Goal: Information Seeking & Learning: Learn about a topic

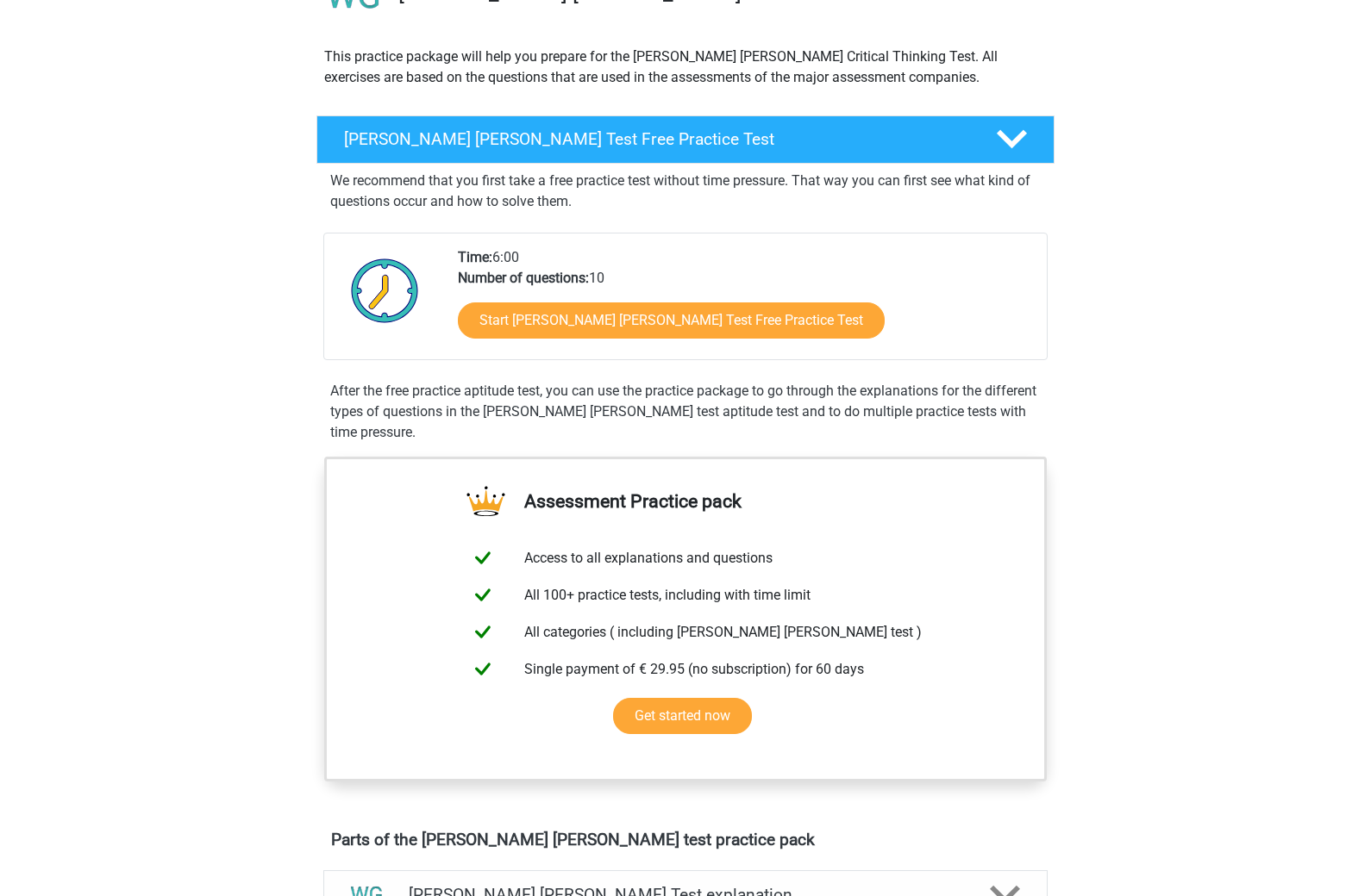
scroll to position [37, 0]
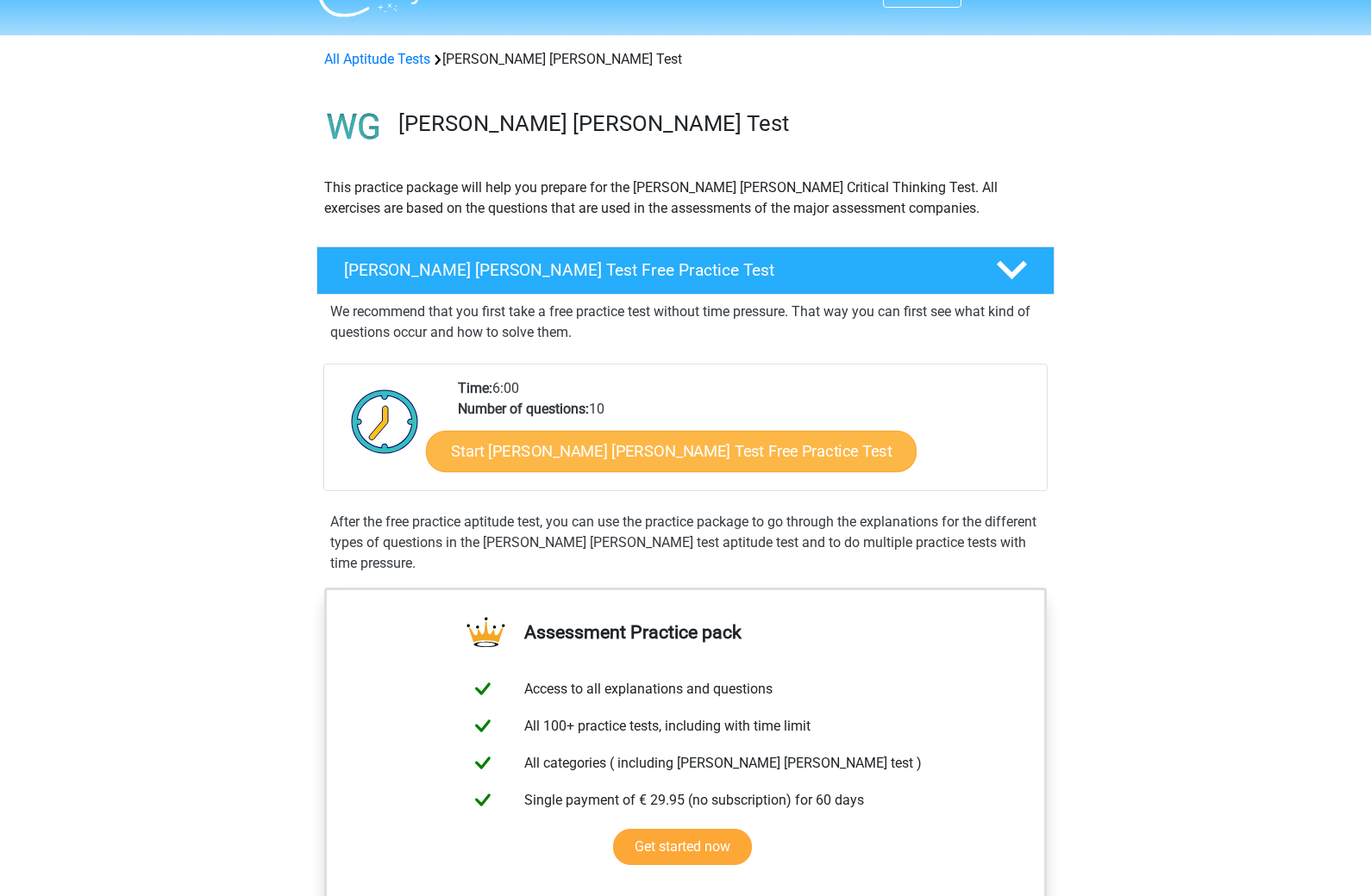
click at [726, 452] on link "Start Watson Glaser Test Free Practice Test" at bounding box center [671, 451] width 491 height 42
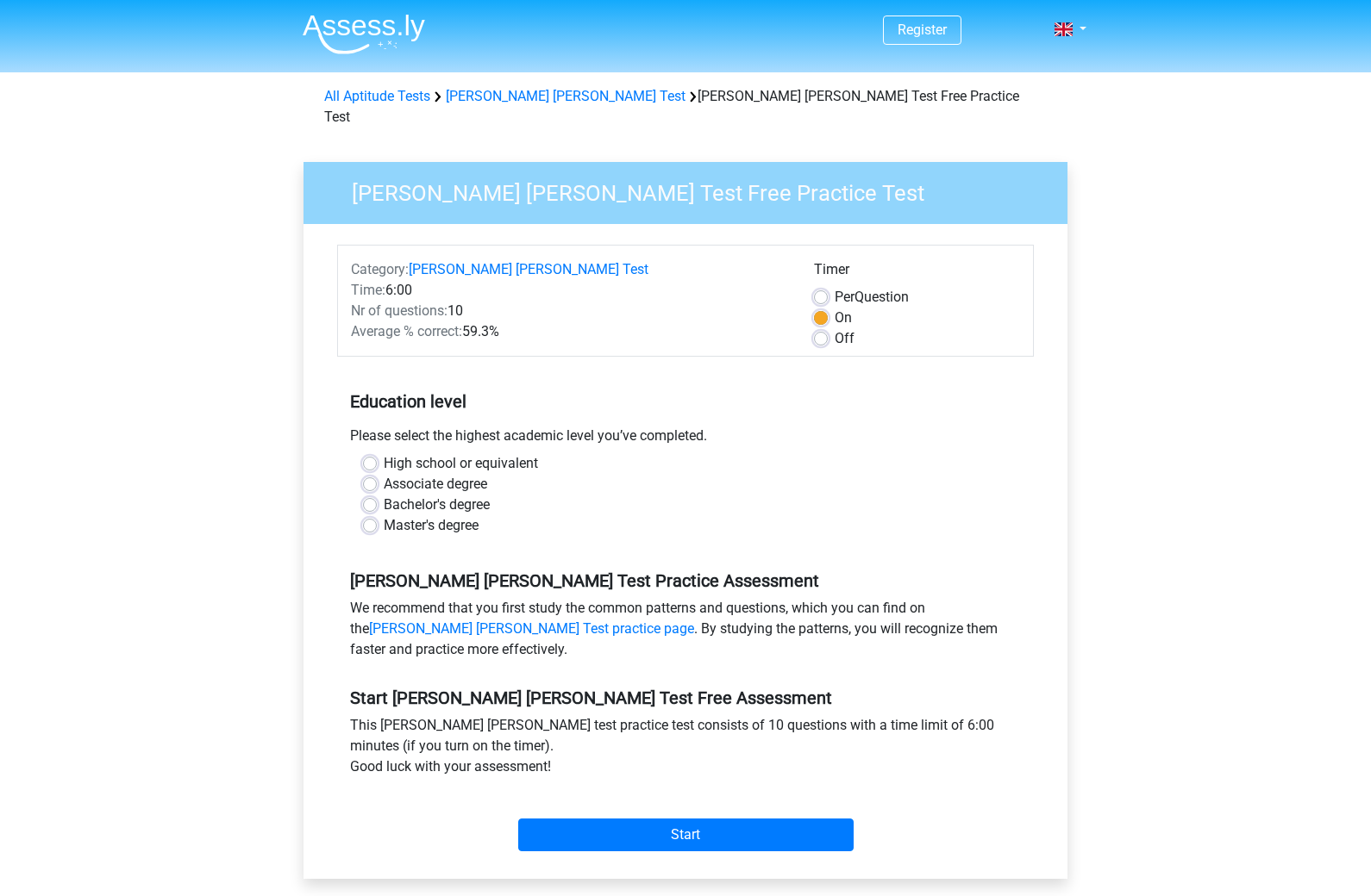
click at [400, 495] on label "Bachelor's degree" at bounding box center [437, 504] width 106 height 20
click at [377, 495] on input "Bachelor's degree" at bounding box center [369, 503] width 14 height 17
radio input "true"
click at [566, 818] on input "Start" at bounding box center [686, 835] width 335 height 33
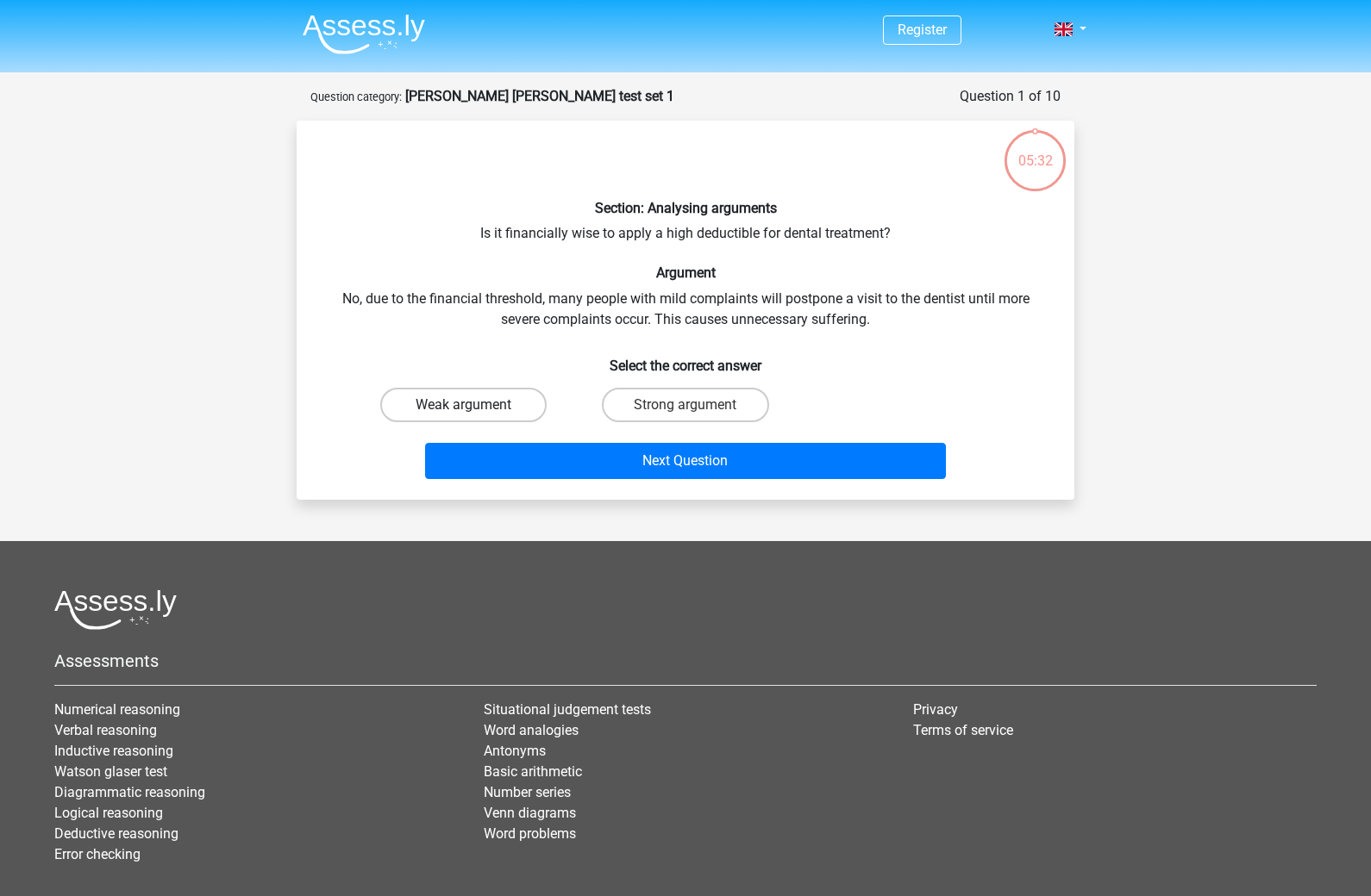
click at [486, 389] on label "Weak argument" at bounding box center [463, 404] width 166 height 34
click at [475, 405] on input "Weak argument" at bounding box center [470, 411] width 12 height 12
radio input "true"
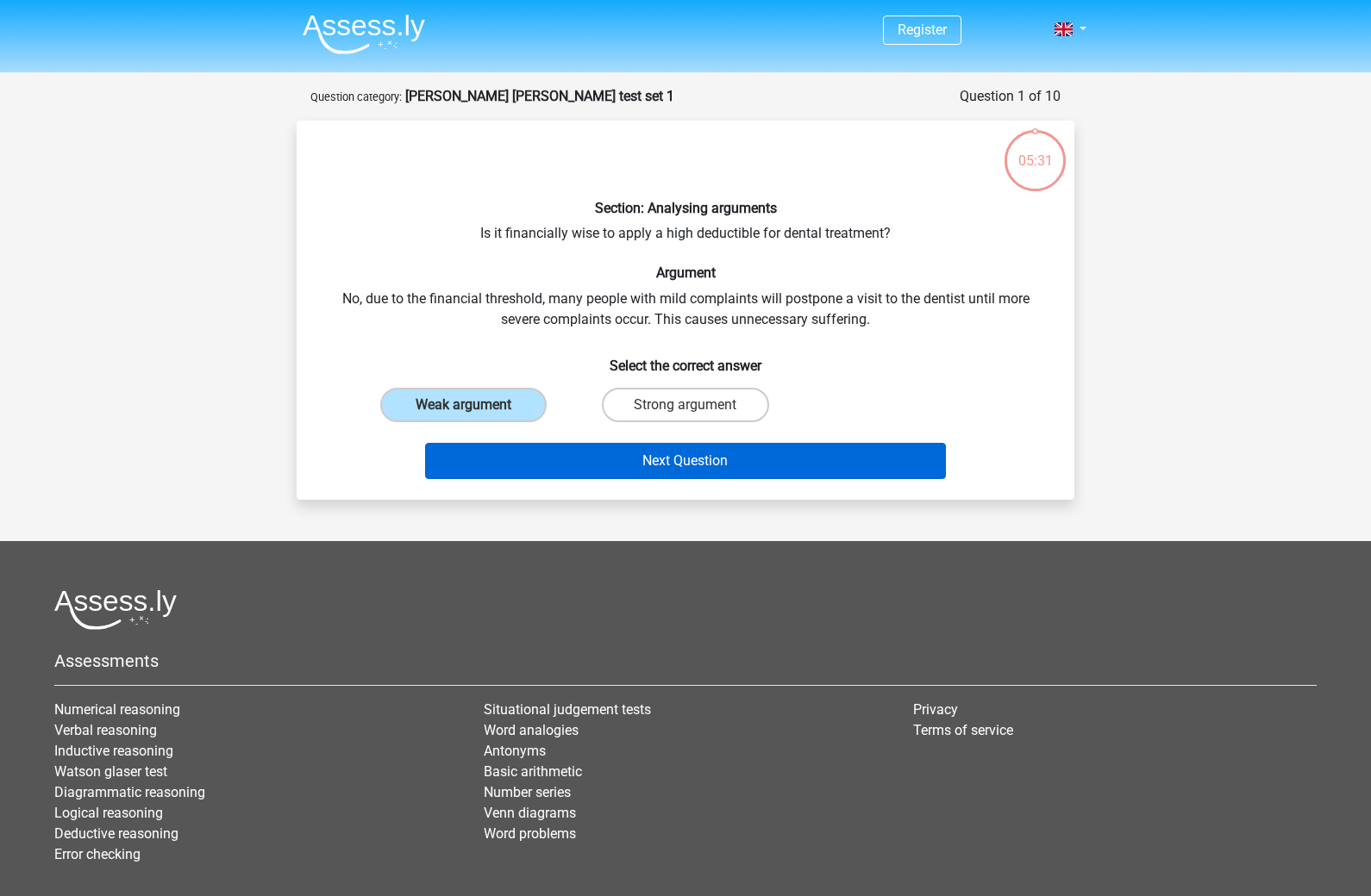
click at [510, 468] on button "Next Question" at bounding box center [686, 461] width 522 height 36
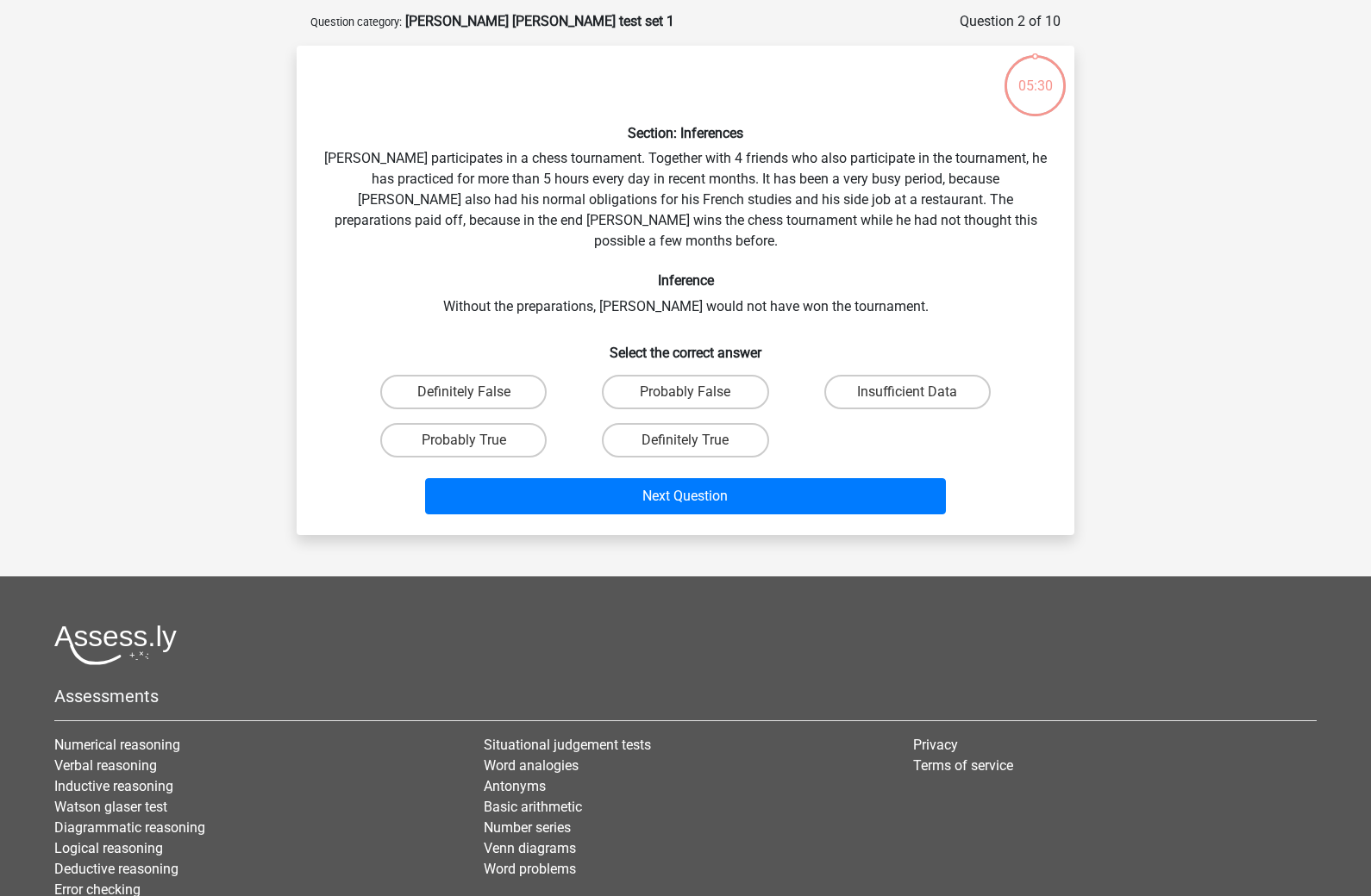
scroll to position [86, 0]
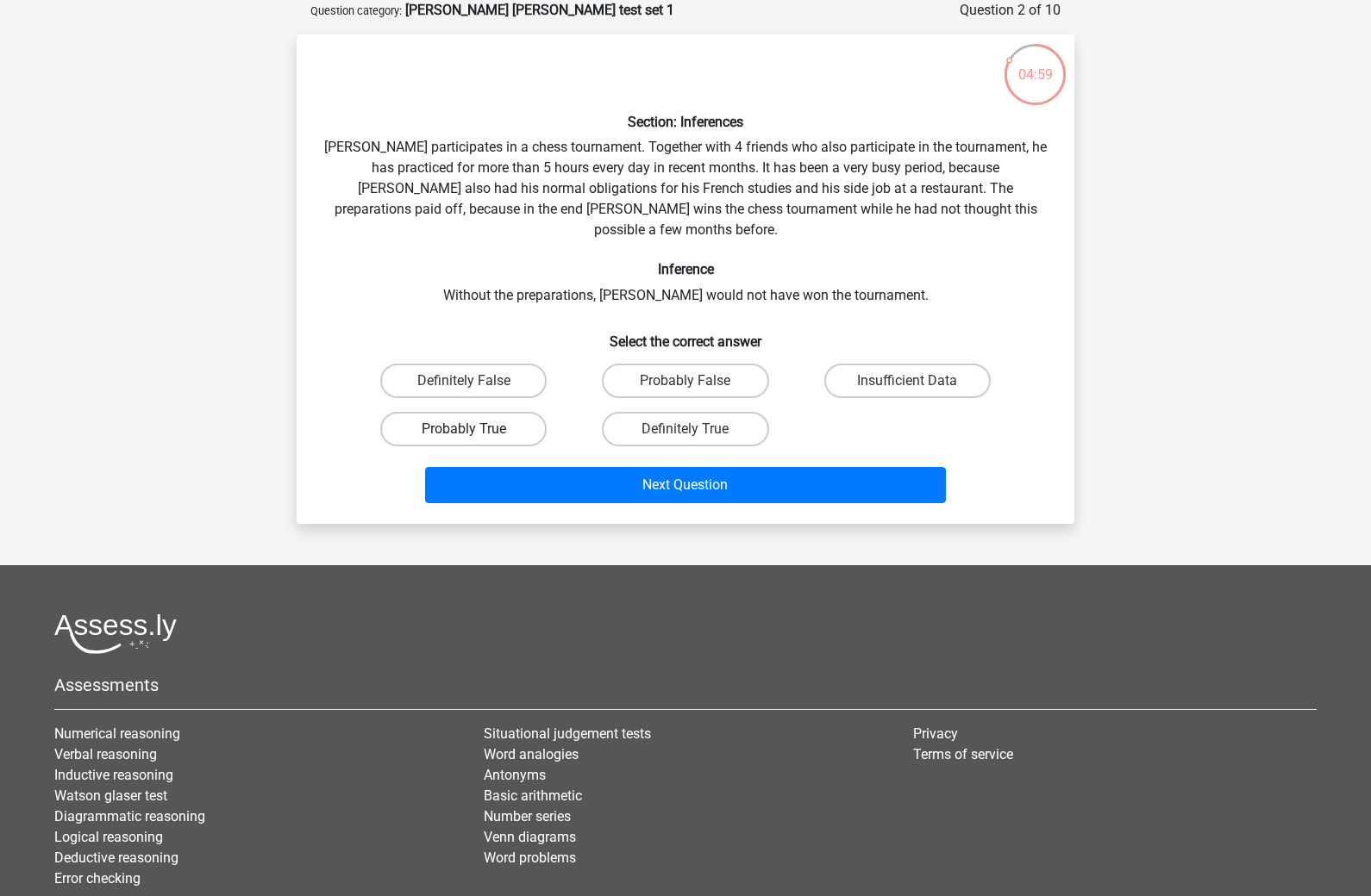
click at [497, 412] on label "Probably True" at bounding box center [463, 429] width 166 height 34
click at [475, 430] on input "Probably True" at bounding box center [470, 435] width 12 height 12
radio input "true"
click at [882, 363] on label "Insufficient Data" at bounding box center [907, 380] width 166 height 34
click at [907, 381] on input "Insufficient Data" at bounding box center [913, 387] width 12 height 12
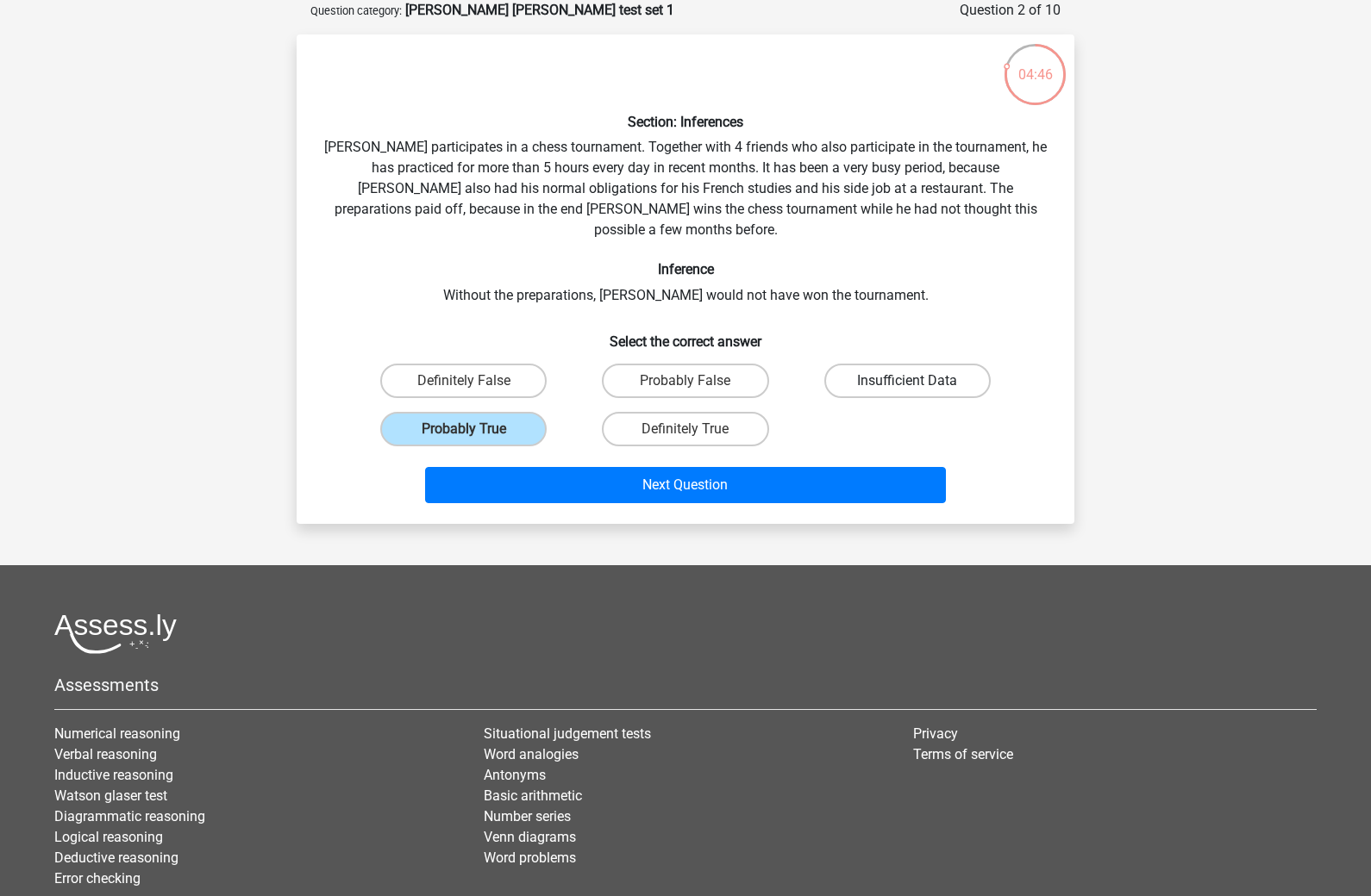
radio input "true"
click at [483, 412] on label "Probably True" at bounding box center [463, 429] width 166 height 34
click at [475, 430] on input "Probably True" at bounding box center [470, 435] width 12 height 12
radio input "true"
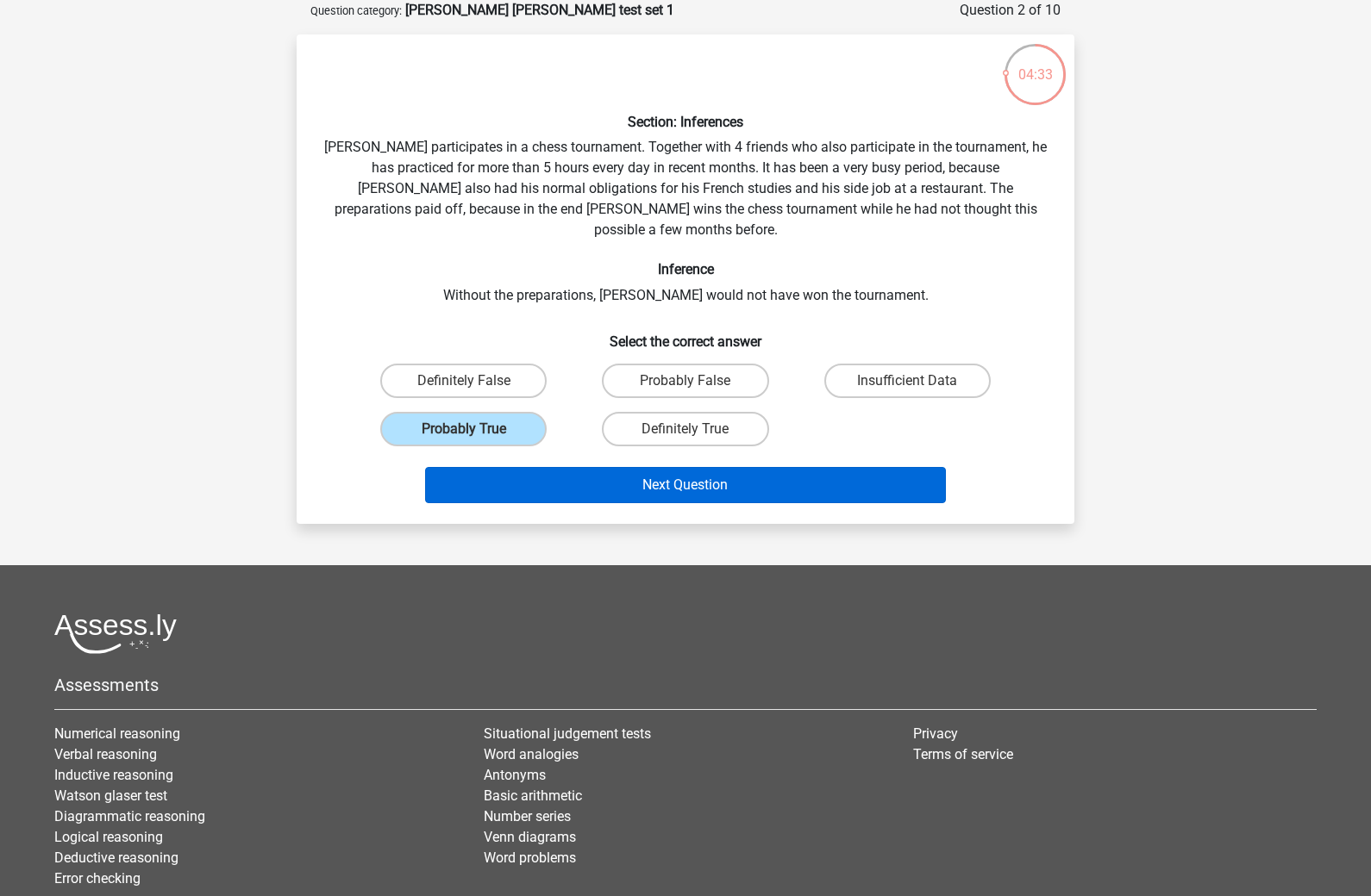
click at [486, 467] on button "Next Question" at bounding box center [686, 485] width 522 height 36
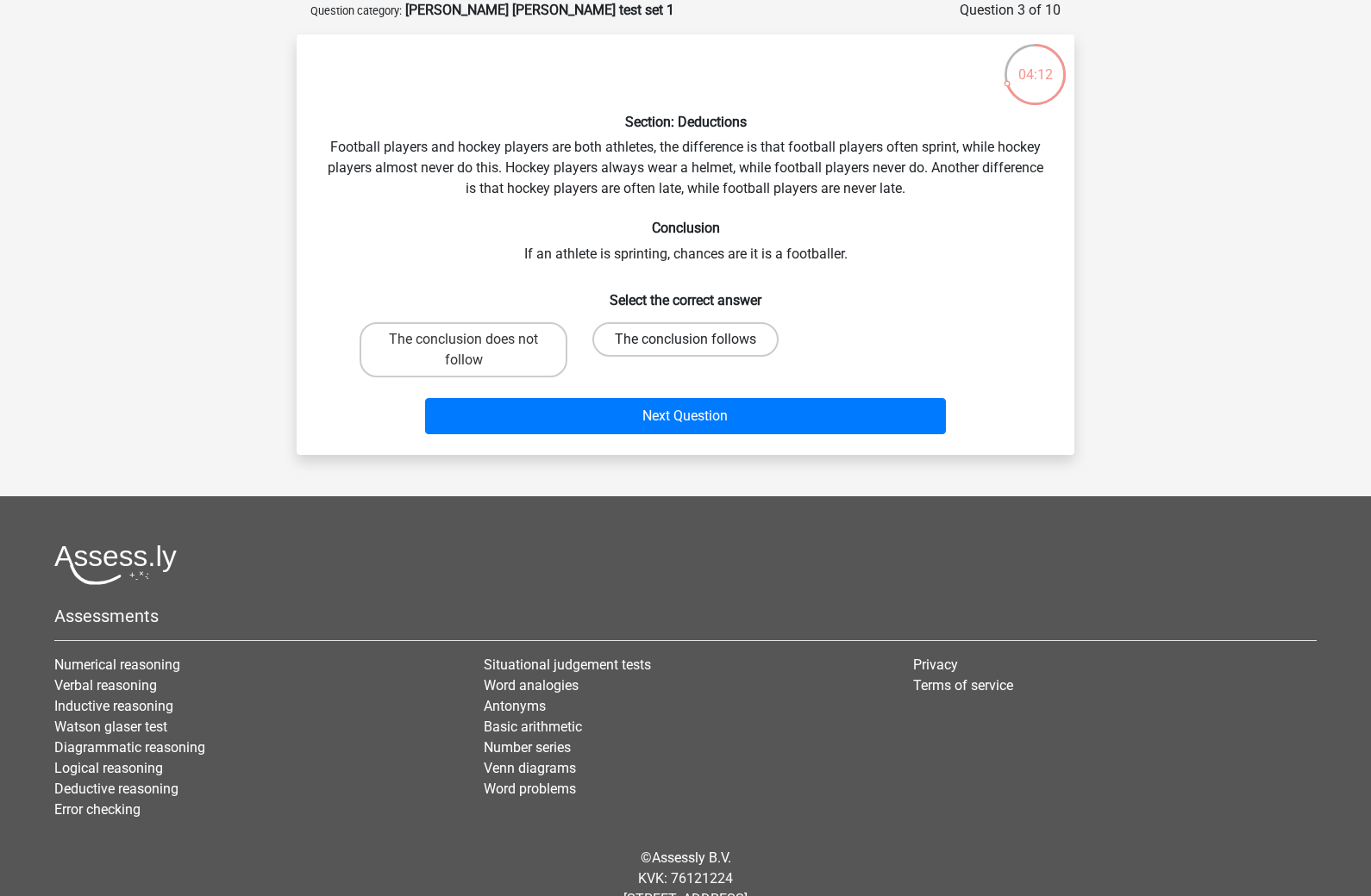
click at [629, 331] on label "The conclusion follows" at bounding box center [686, 339] width 187 height 34
click at [686, 339] on input "The conclusion follows" at bounding box center [691, 345] width 12 height 12
radio input "true"
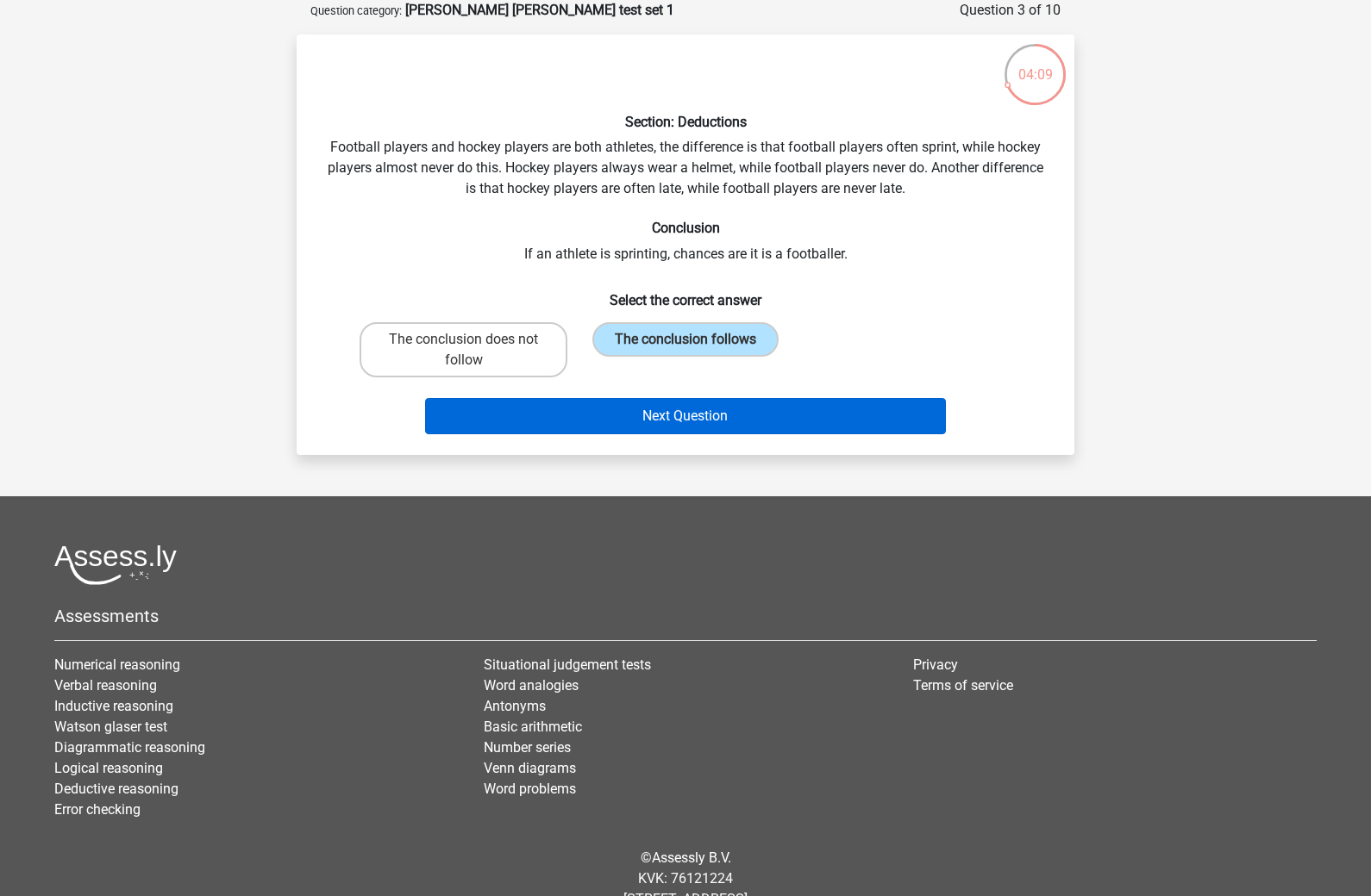
click at [627, 415] on button "Next Question" at bounding box center [686, 416] width 522 height 36
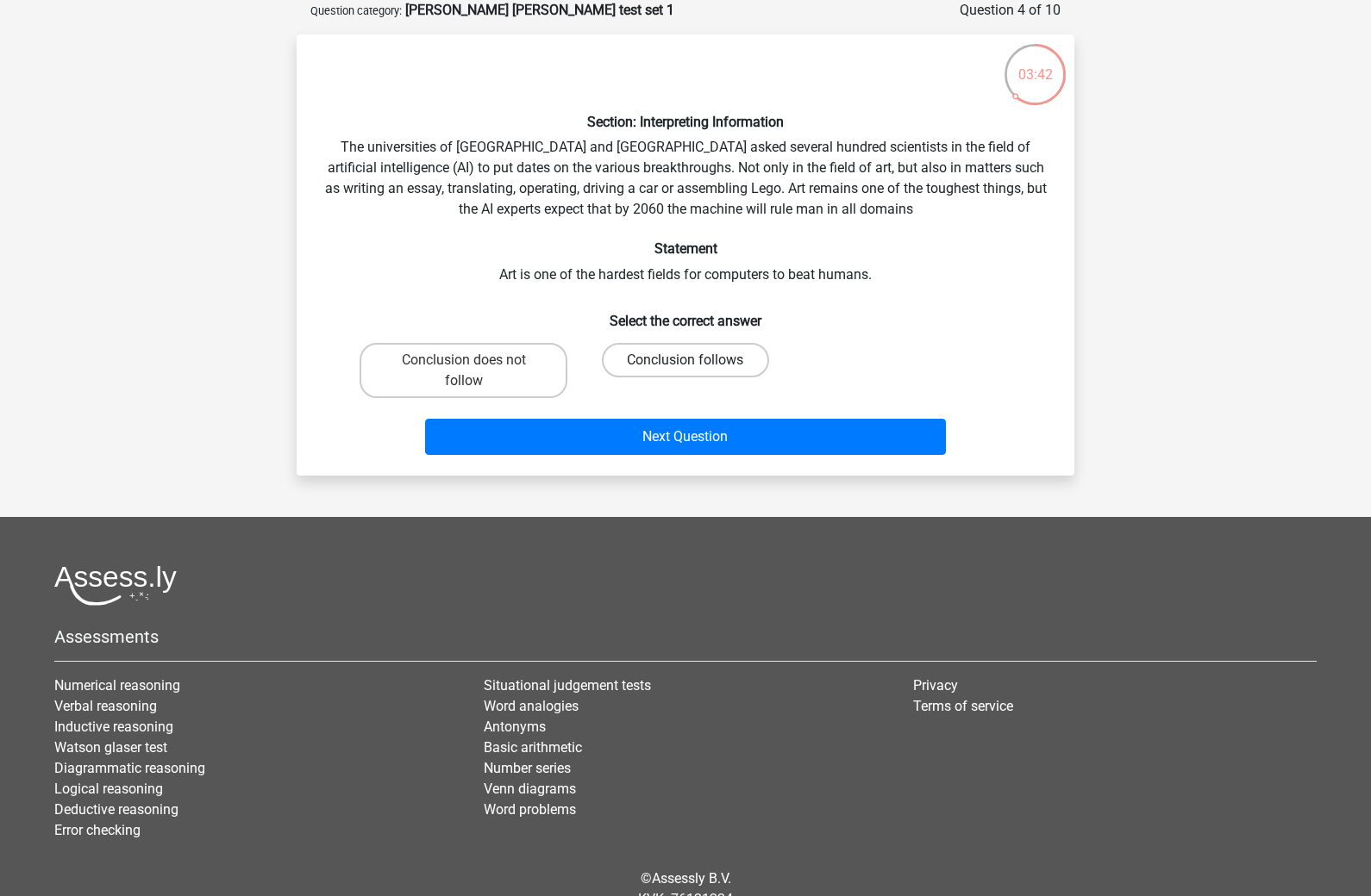
click at [617, 366] on label "Conclusion follows" at bounding box center [685, 360] width 166 height 34
click at [686, 366] on input "Conclusion follows" at bounding box center [691, 366] width 12 height 12
radio input "true"
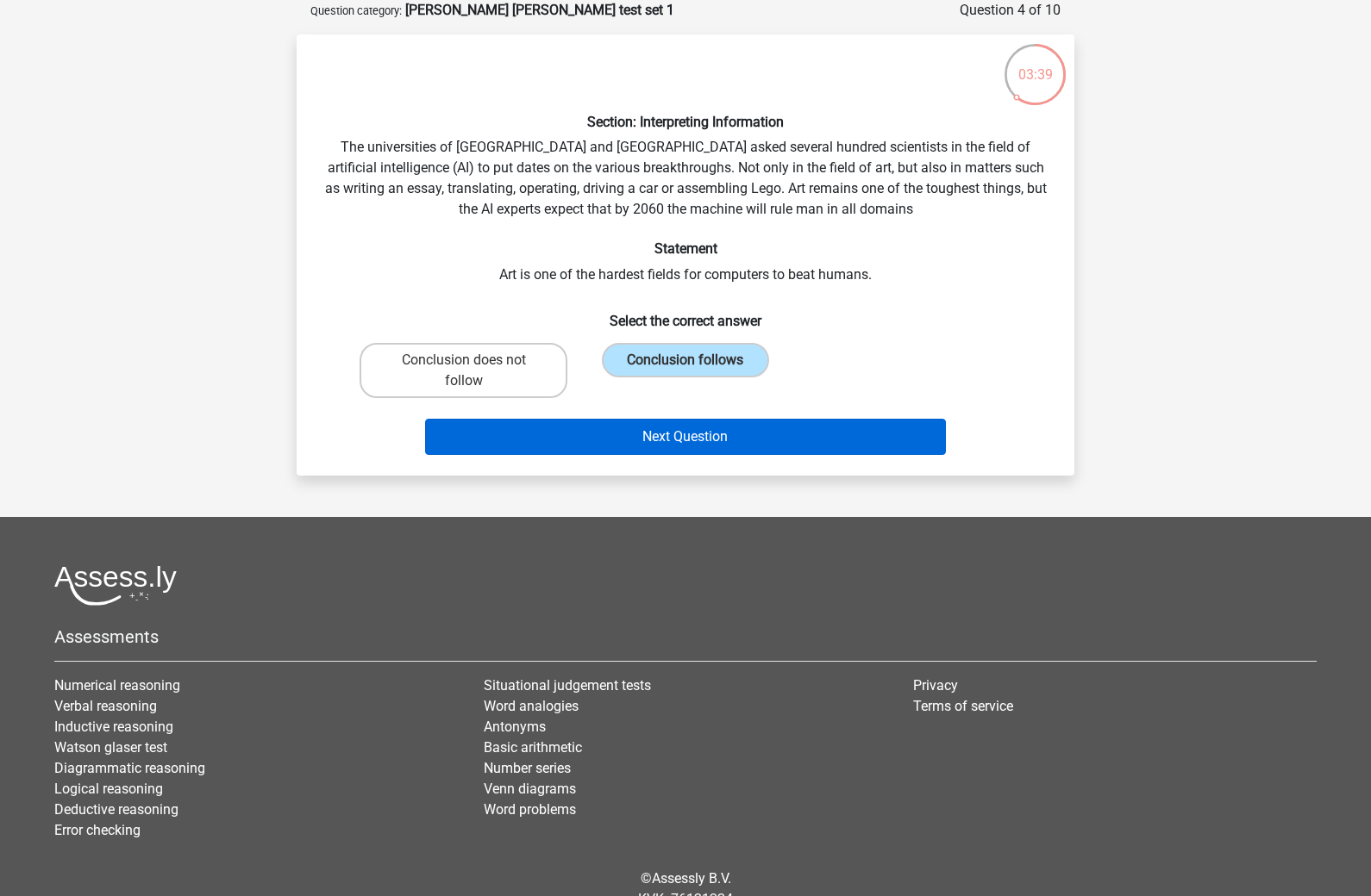
click at [578, 431] on button "Next Question" at bounding box center [686, 436] width 522 height 36
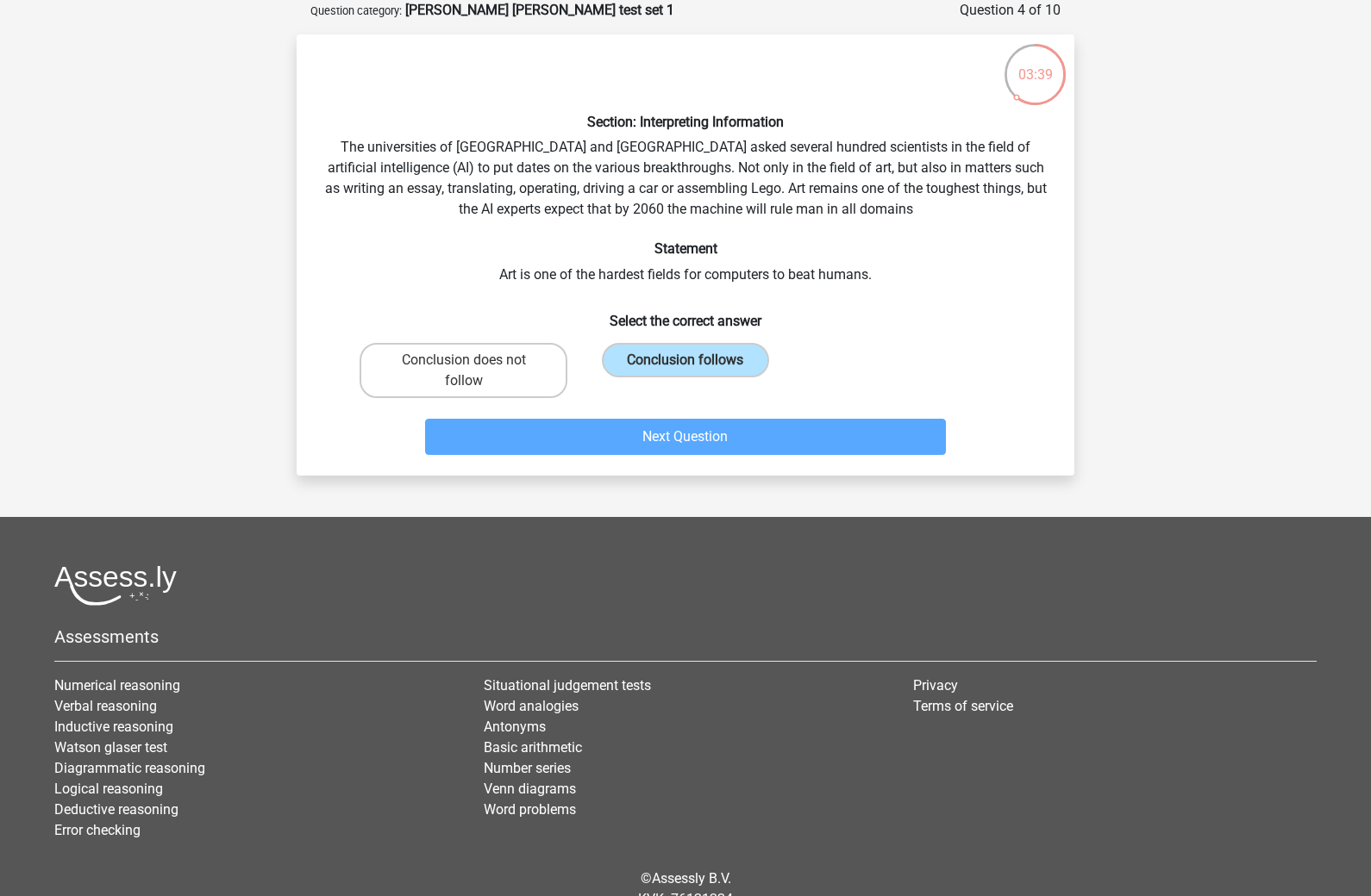
scroll to position [79, 0]
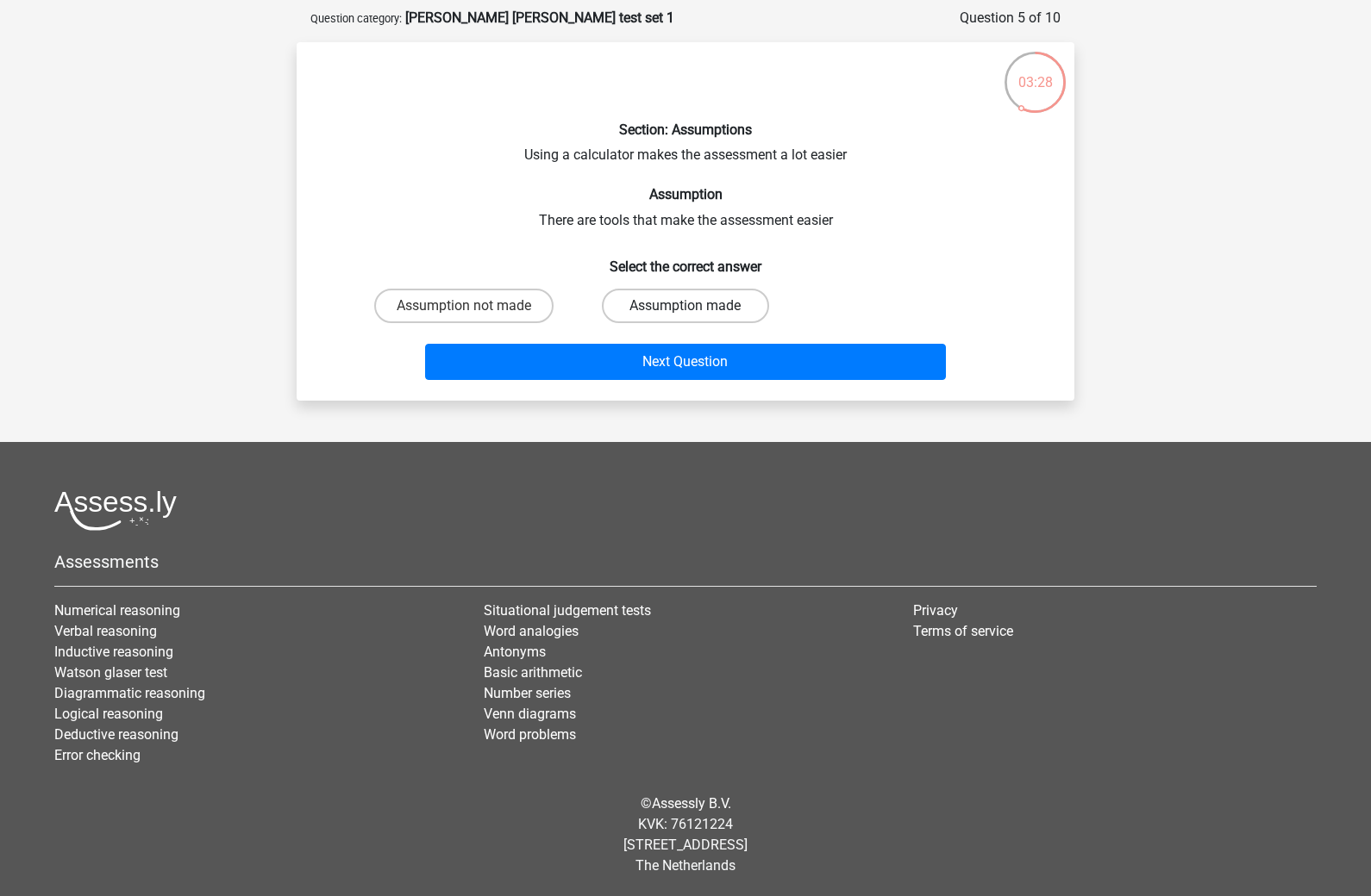
click at [634, 298] on label "Assumption made" at bounding box center [685, 305] width 166 height 34
click at [686, 306] on input "Assumption made" at bounding box center [691, 312] width 12 height 12
radio input "true"
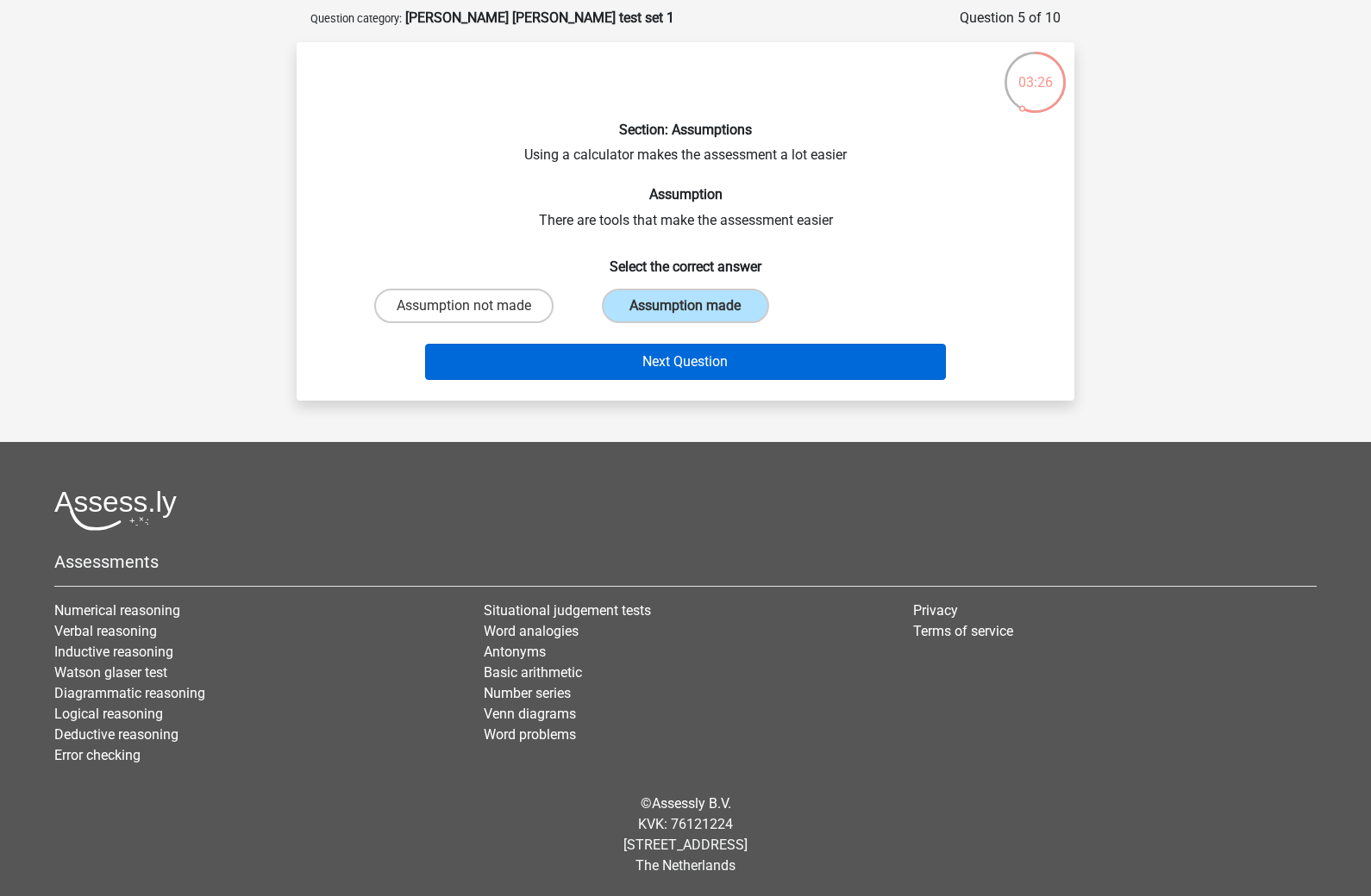
click at [619, 347] on button "Next Question" at bounding box center [686, 362] width 522 height 36
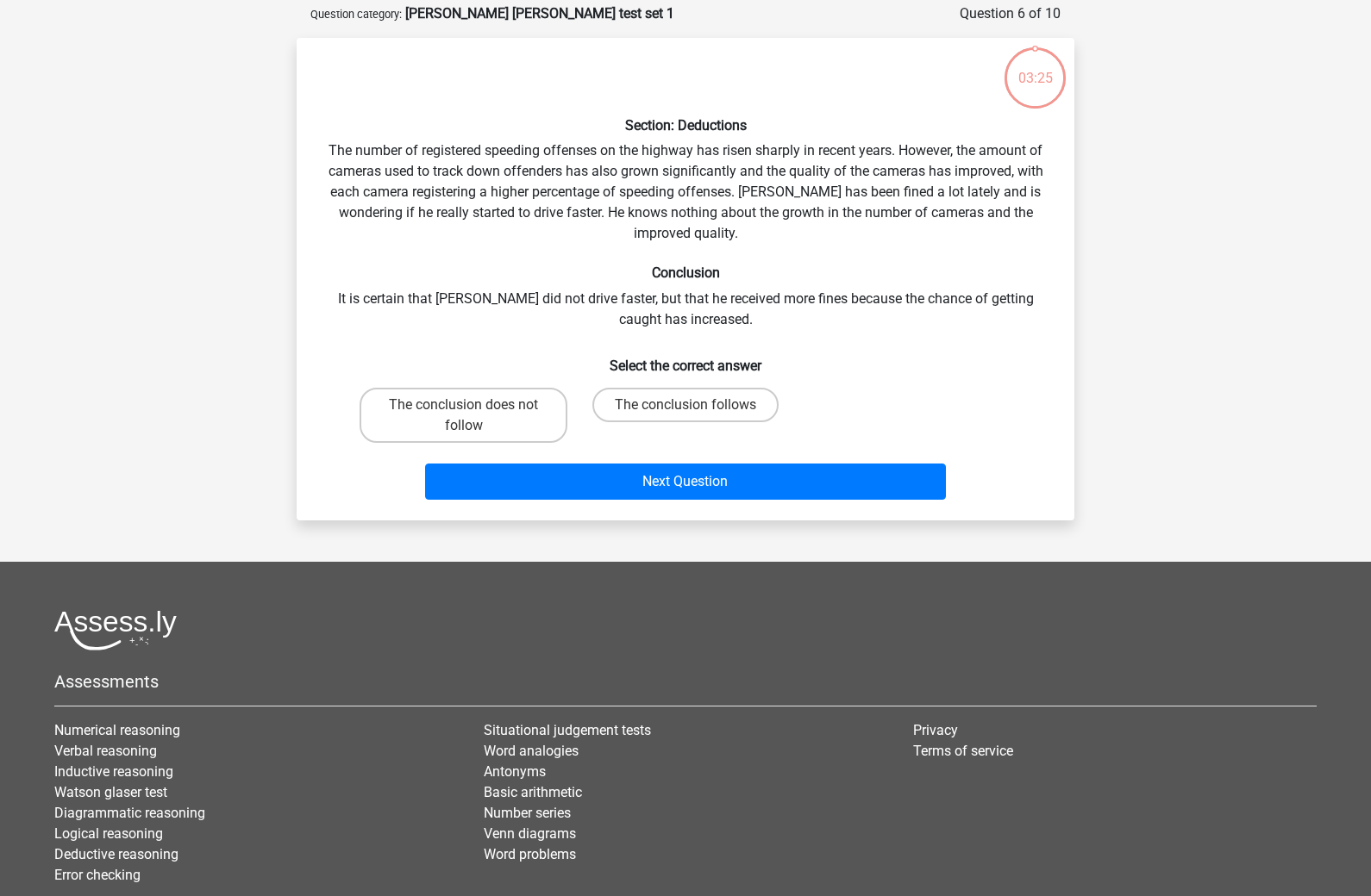
scroll to position [86, 0]
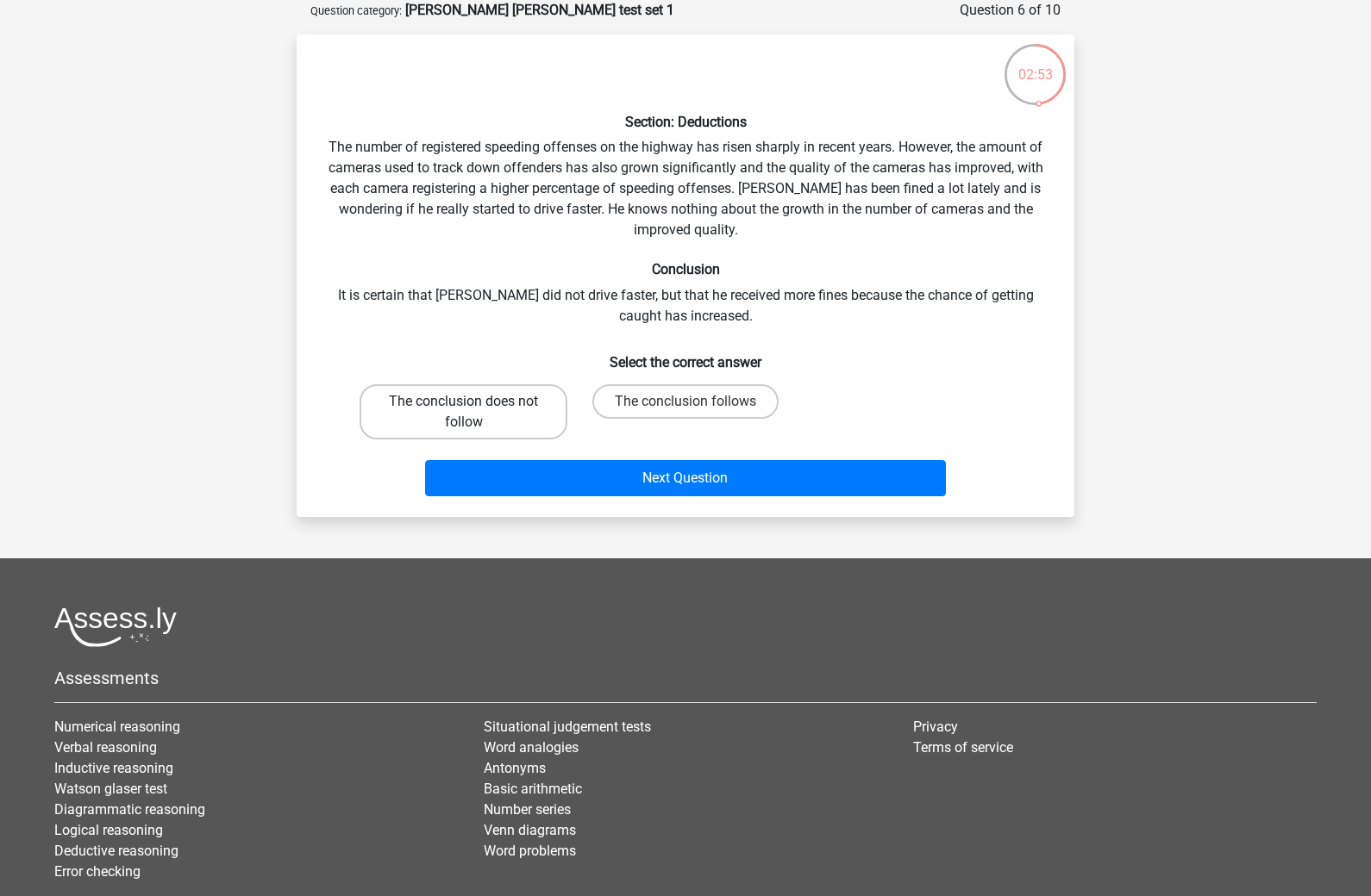
click at [498, 395] on label "The conclusion does not follow" at bounding box center [464, 412] width 208 height 55
click at [475, 401] on input "The conclusion does not follow" at bounding box center [470, 407] width 12 height 12
radio input "true"
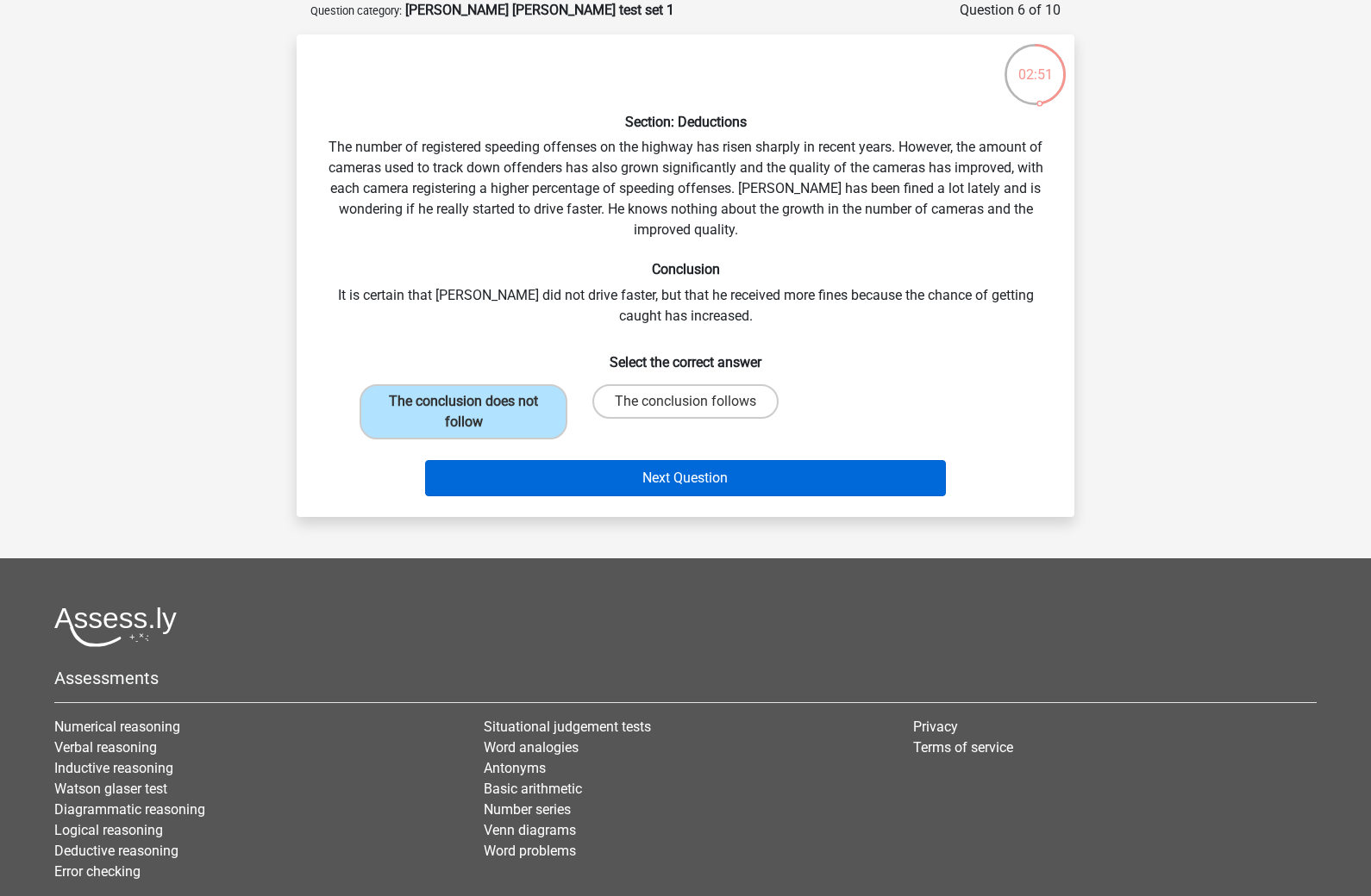
click at [501, 477] on button "Next Question" at bounding box center [686, 478] width 522 height 36
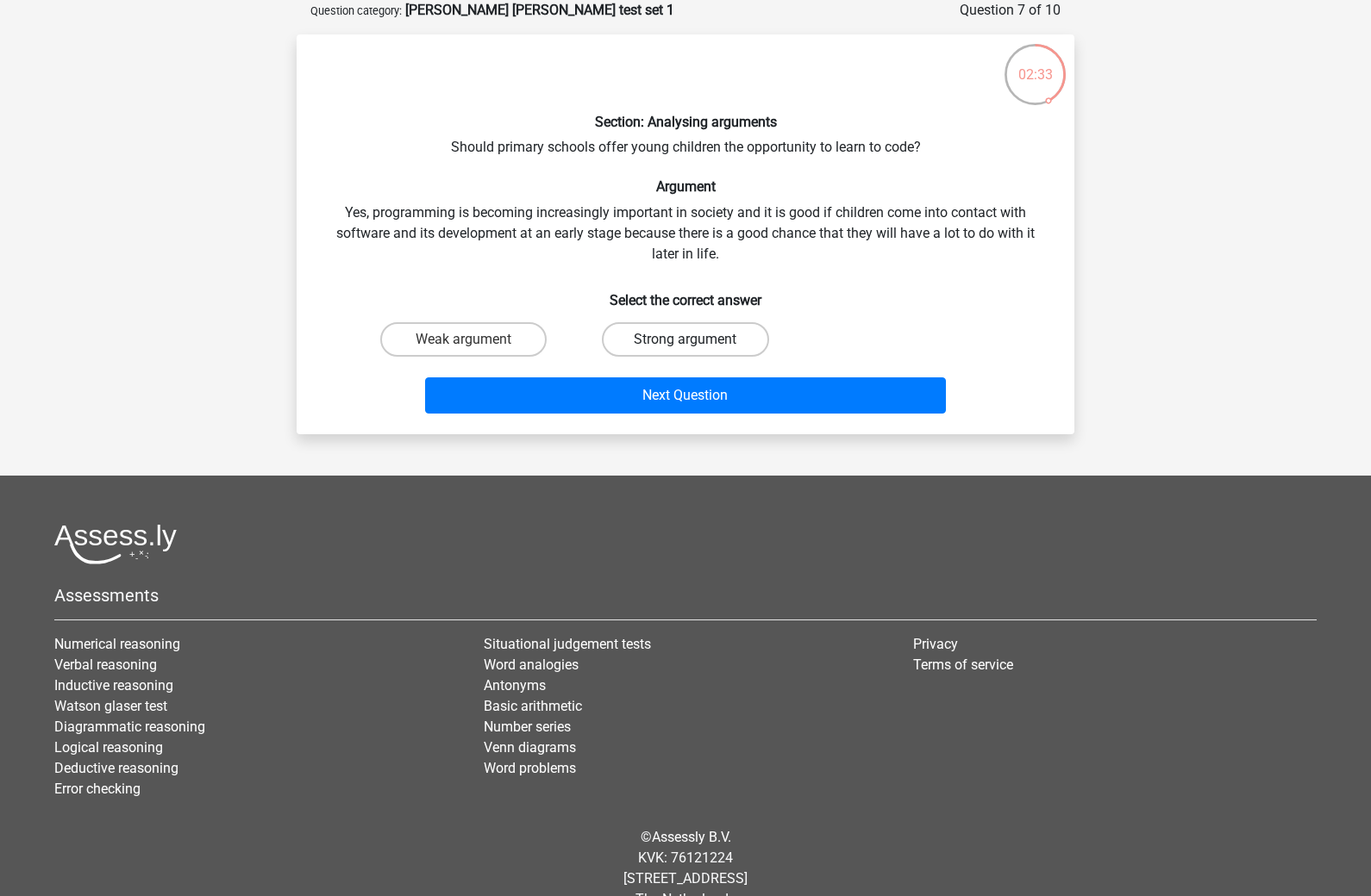
click at [644, 339] on label "Strong argument" at bounding box center [685, 339] width 166 height 34
click at [686, 339] on input "Strong argument" at bounding box center [691, 345] width 12 height 12
radio input "true"
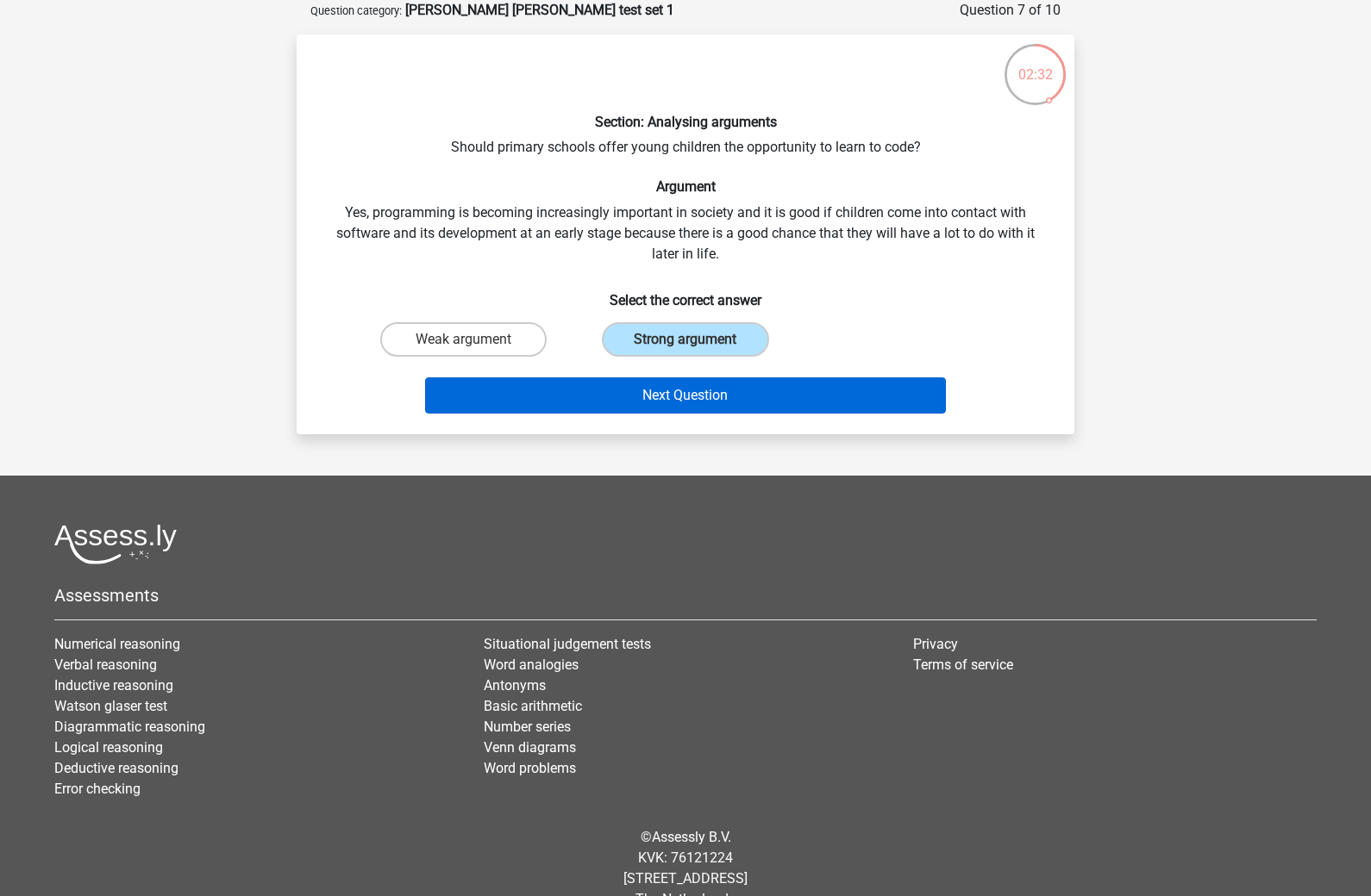
click at [623, 406] on button "Next Question" at bounding box center [686, 395] width 522 height 36
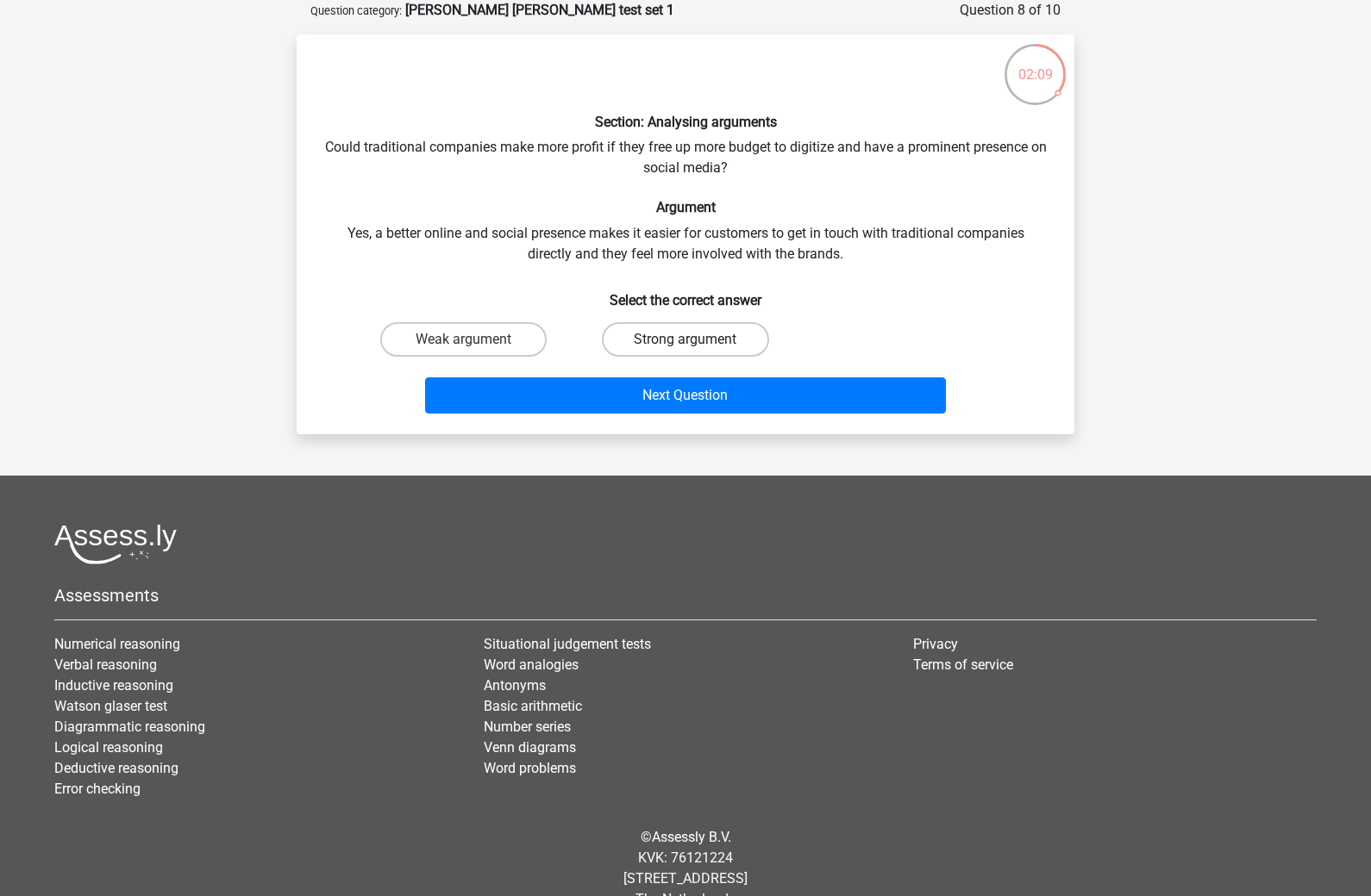
click at [651, 338] on label "Strong argument" at bounding box center [685, 339] width 166 height 34
click at [686, 339] on input "Strong argument" at bounding box center [691, 345] width 12 height 12
radio input "true"
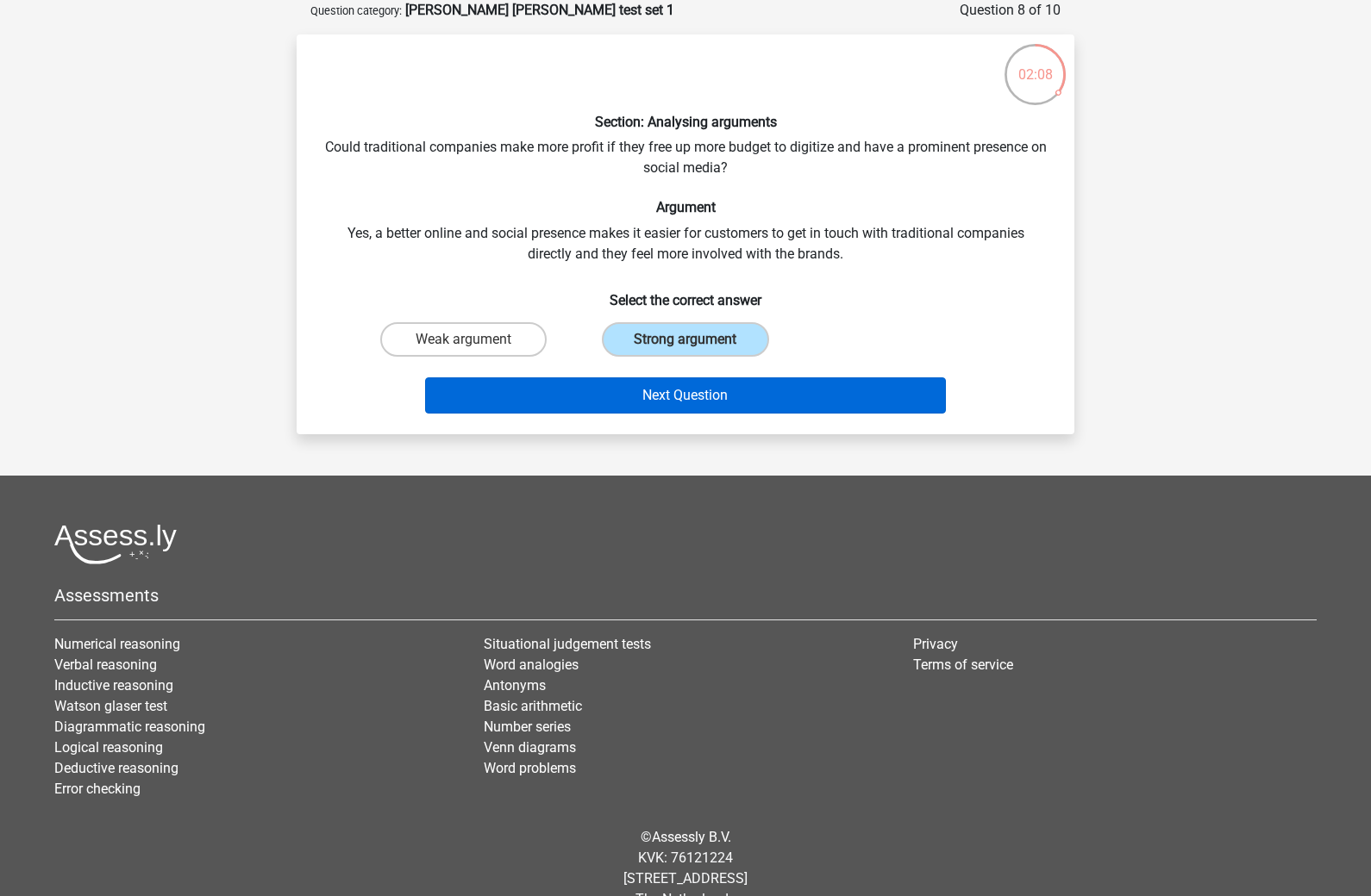
click at [643, 396] on button "Next Question" at bounding box center [686, 395] width 522 height 36
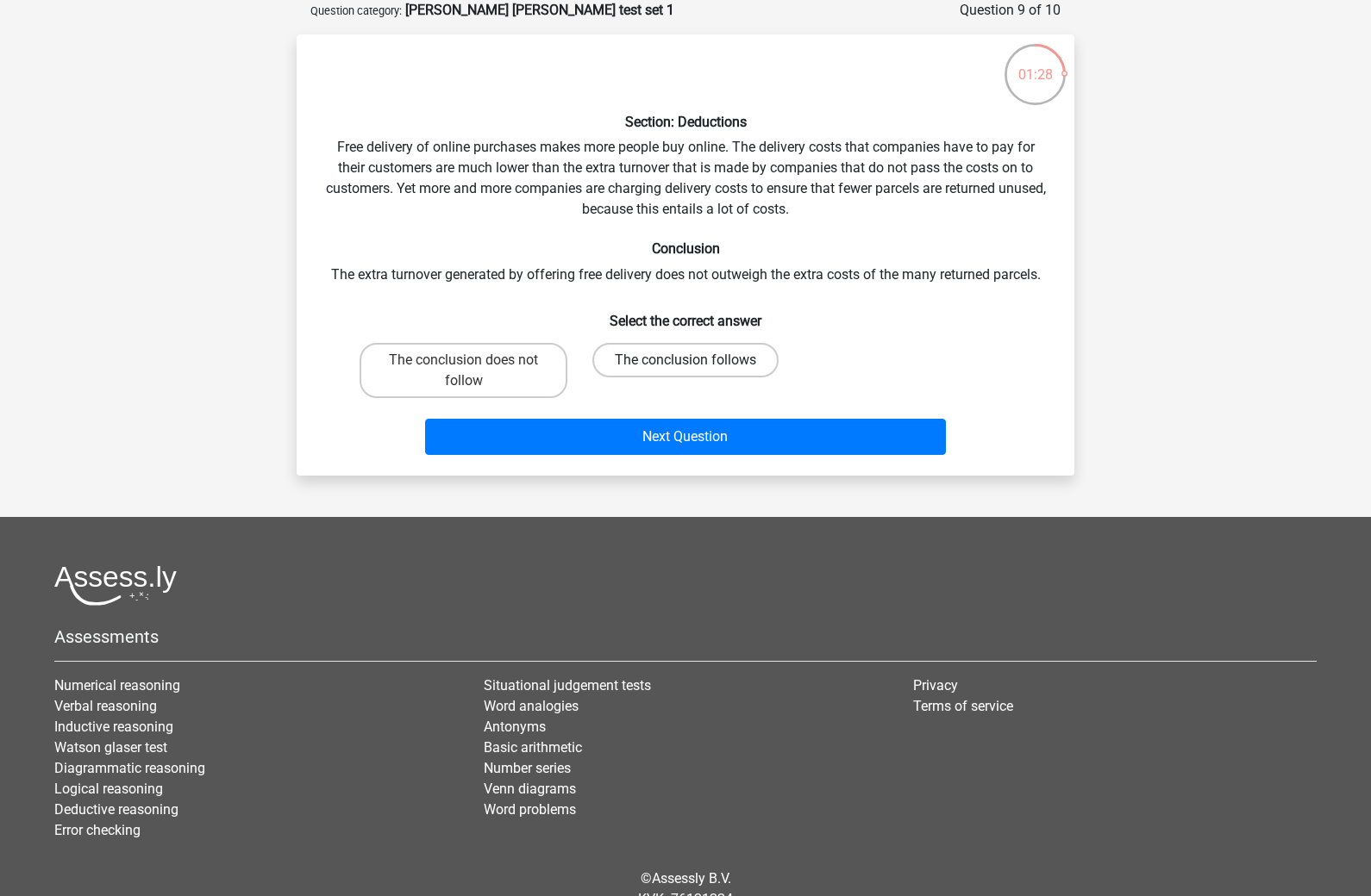
click at [681, 373] on label "The conclusion follows" at bounding box center [686, 360] width 187 height 34
click at [686, 371] on input "The conclusion follows" at bounding box center [691, 366] width 12 height 12
radio input "true"
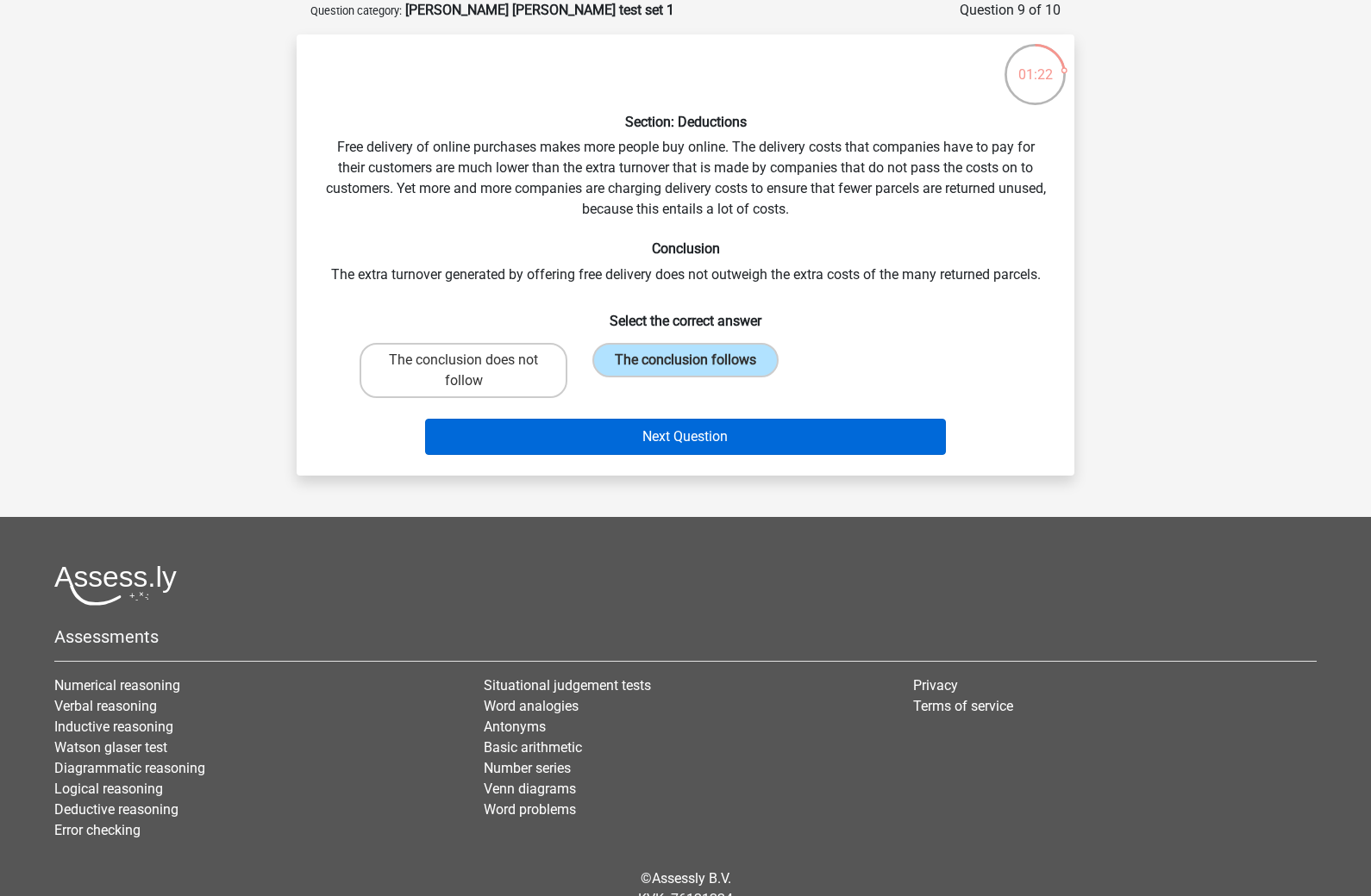
click at [589, 444] on button "Next Question" at bounding box center [686, 436] width 522 height 36
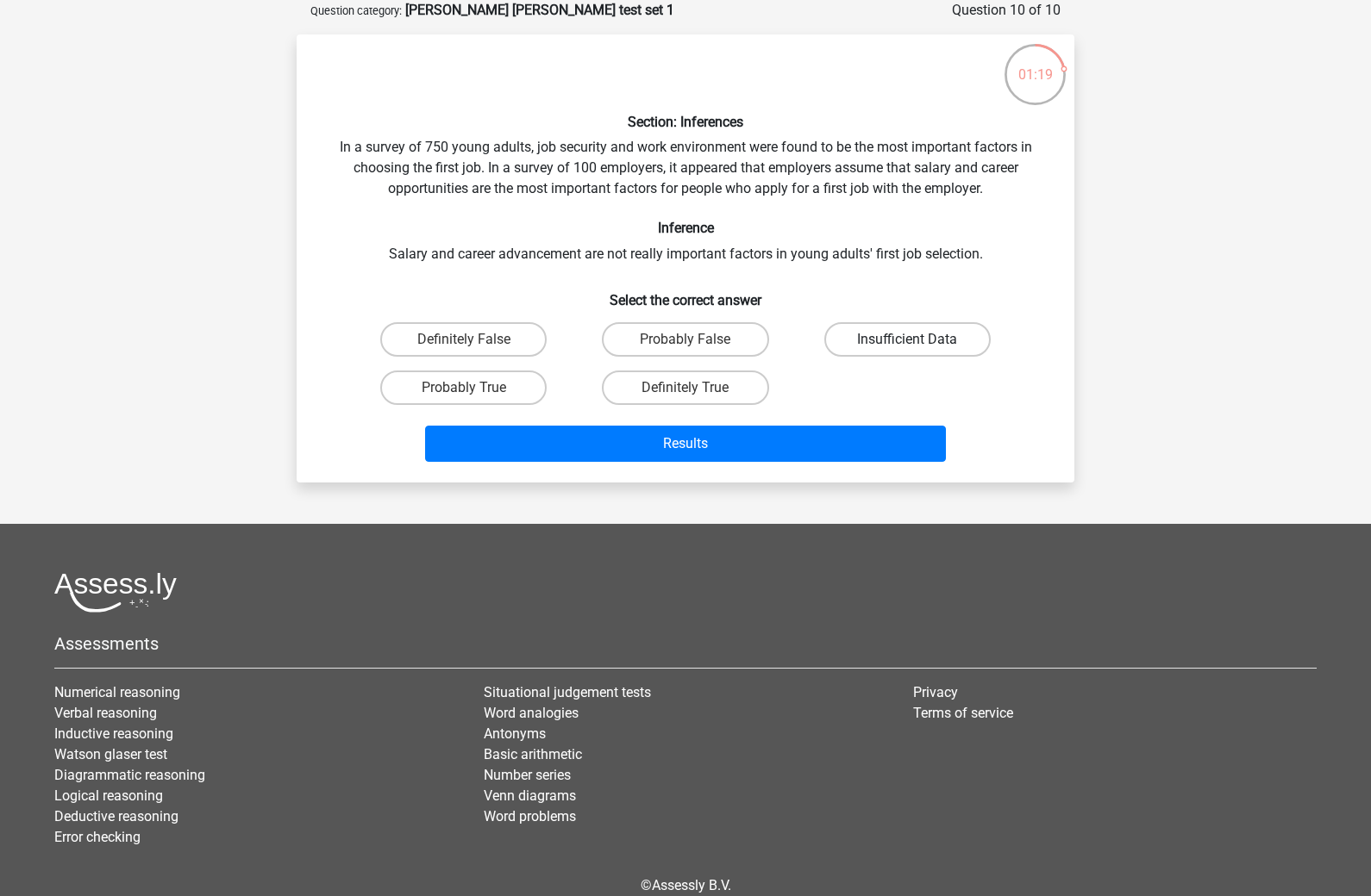
click at [859, 351] on label "Insufficient Data" at bounding box center [907, 339] width 166 height 34
click at [907, 351] on input "Insufficient Data" at bounding box center [913, 345] width 12 height 12
radio input "true"
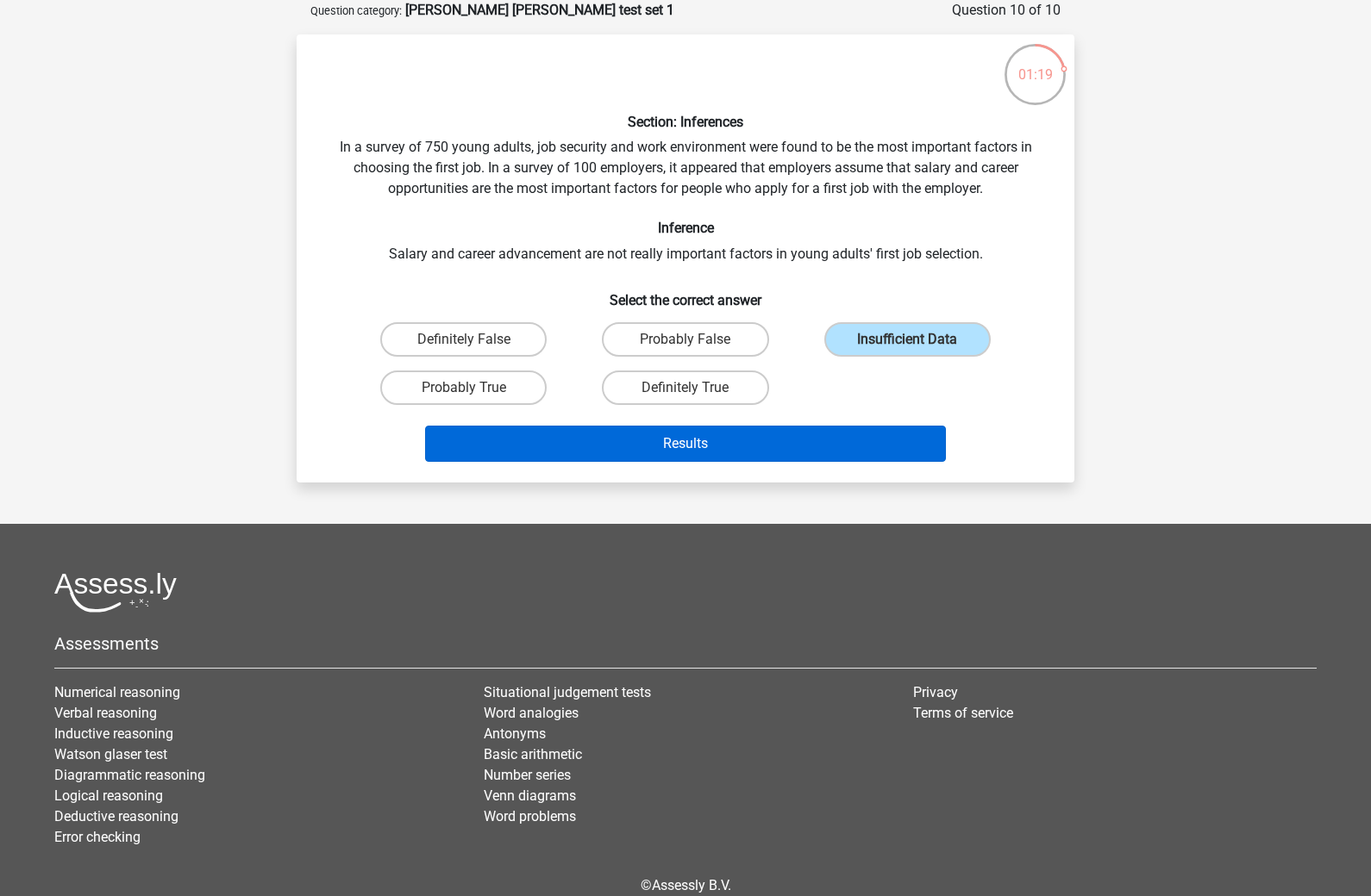
click at [704, 461] on button "Results" at bounding box center [686, 443] width 522 height 36
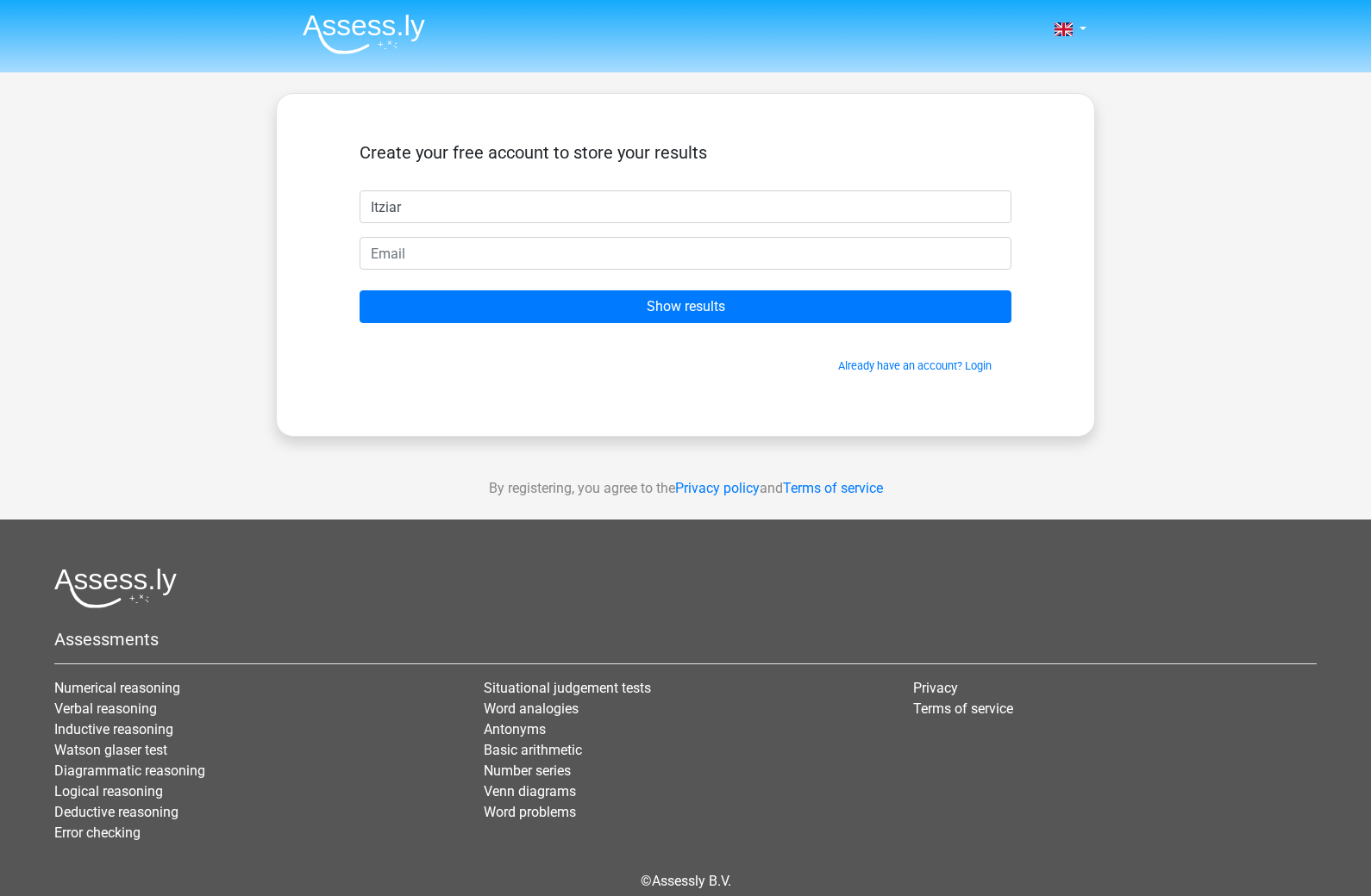
type input "Itziar"
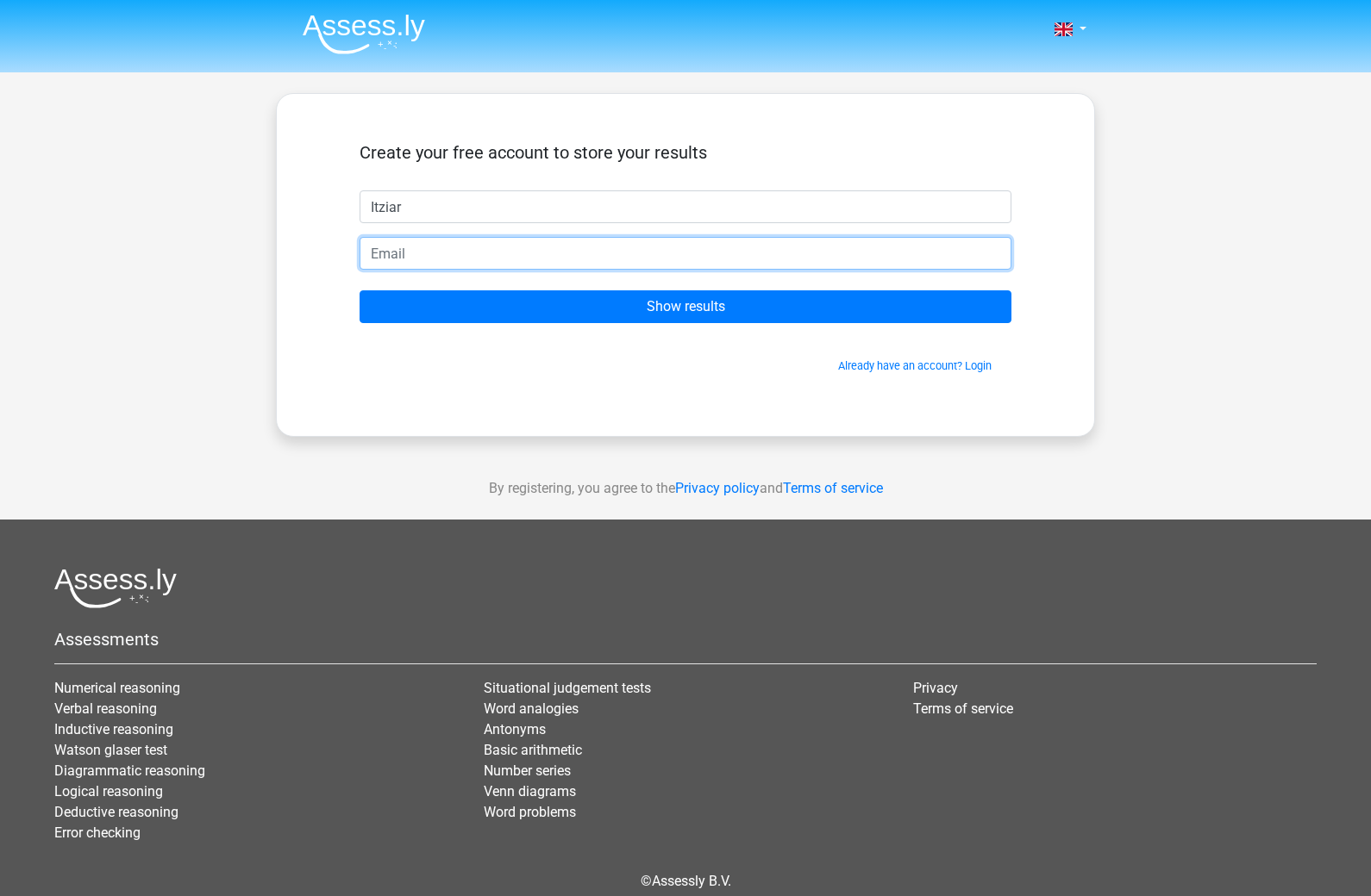
click at [670, 246] on input "email" at bounding box center [686, 254] width 651 height 33
type input "itziaravila1@gmail.com"
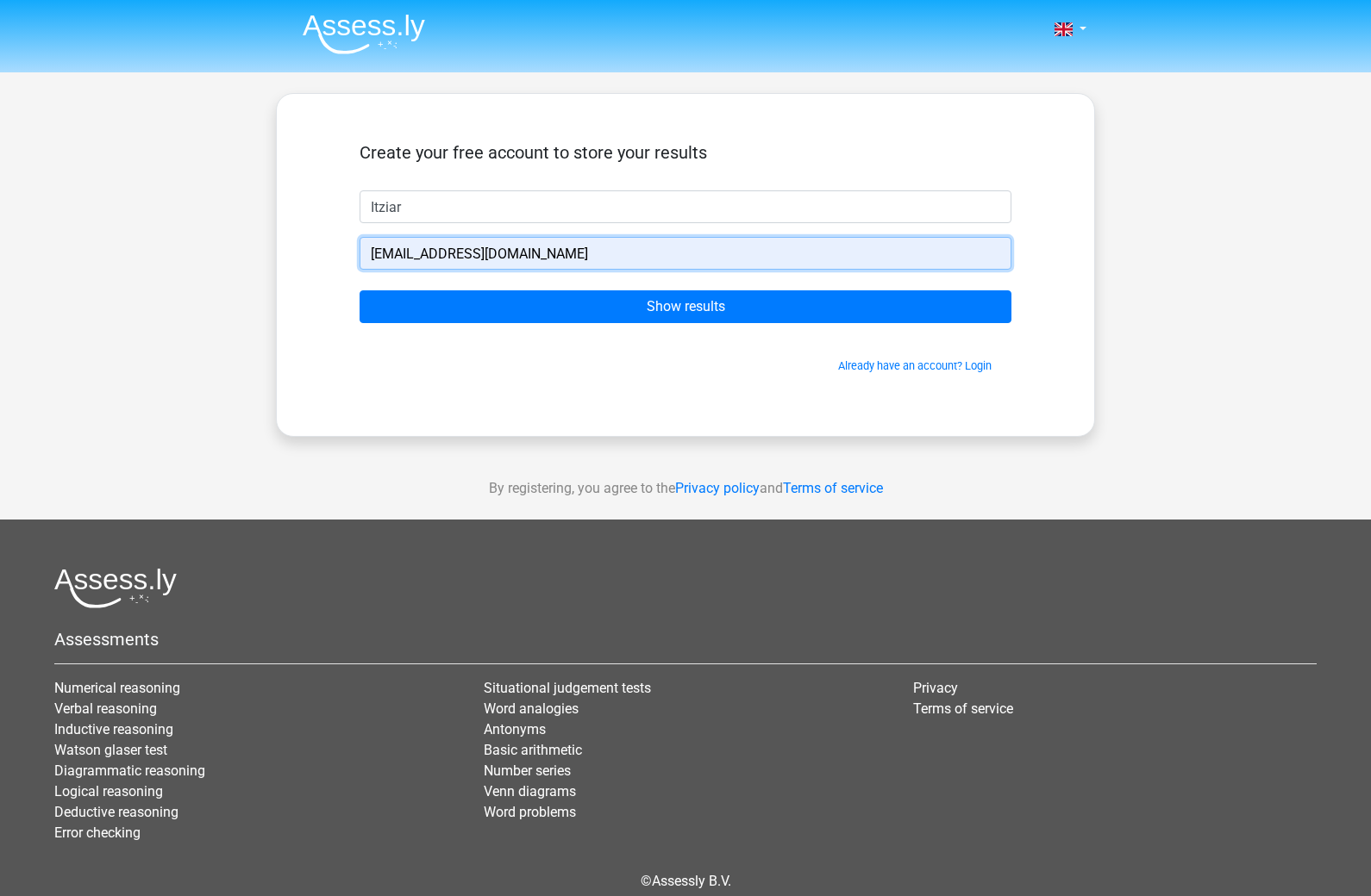
click at [749, 312] on input "Show results" at bounding box center [686, 307] width 651 height 33
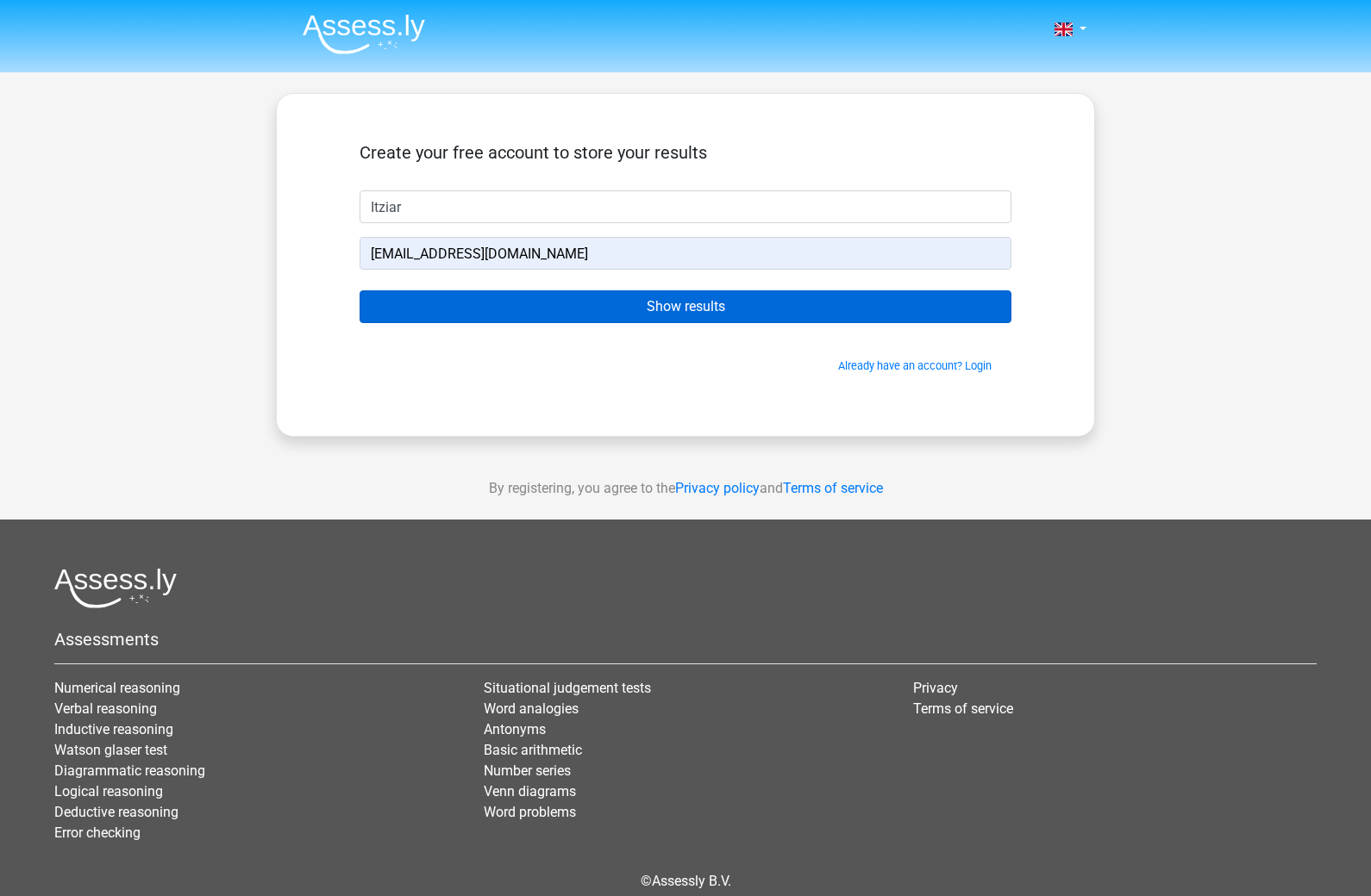
click at [812, 308] on input "Show results" at bounding box center [686, 307] width 651 height 33
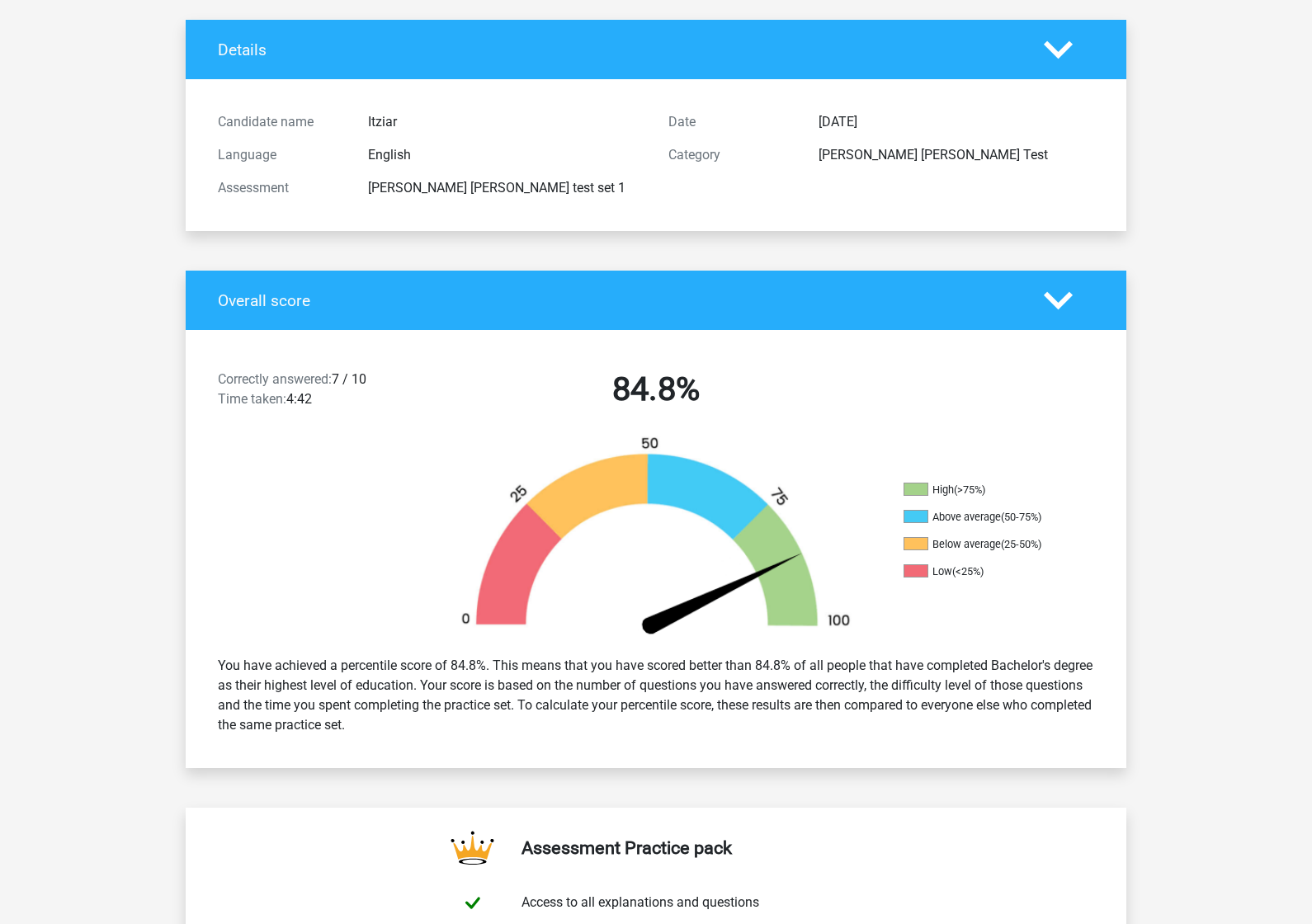
scroll to position [92, 0]
